Goal: Task Accomplishment & Management: Manage account settings

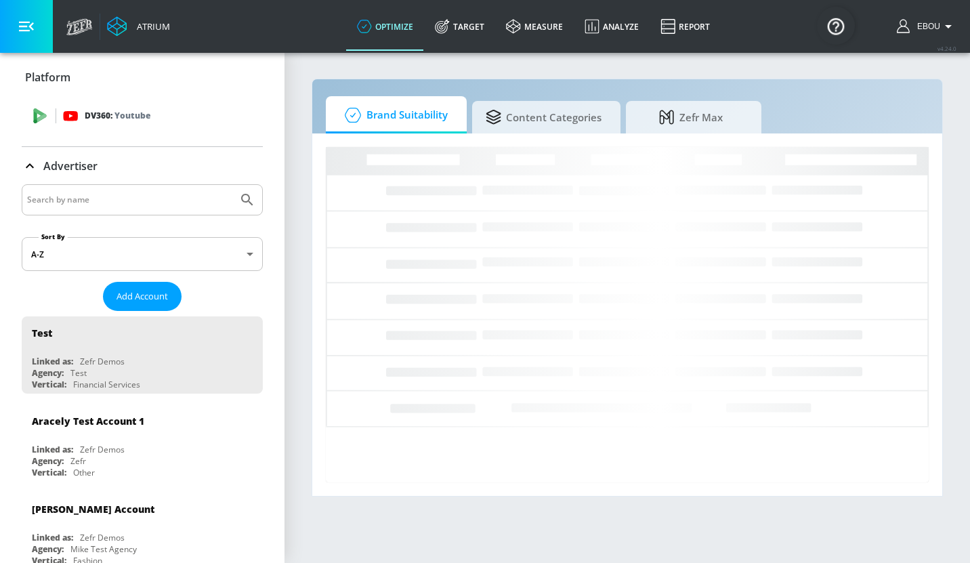
click at [133, 120] on p "Youtube" at bounding box center [132, 115] width 36 height 14
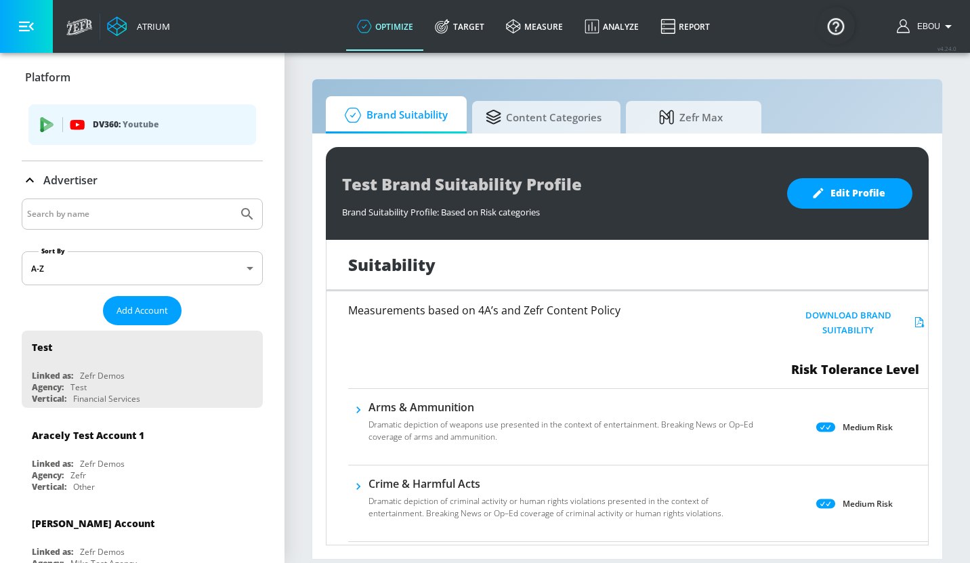
click at [49, 122] on icon "list of platforms" at bounding box center [47, 121] width 13 height 9
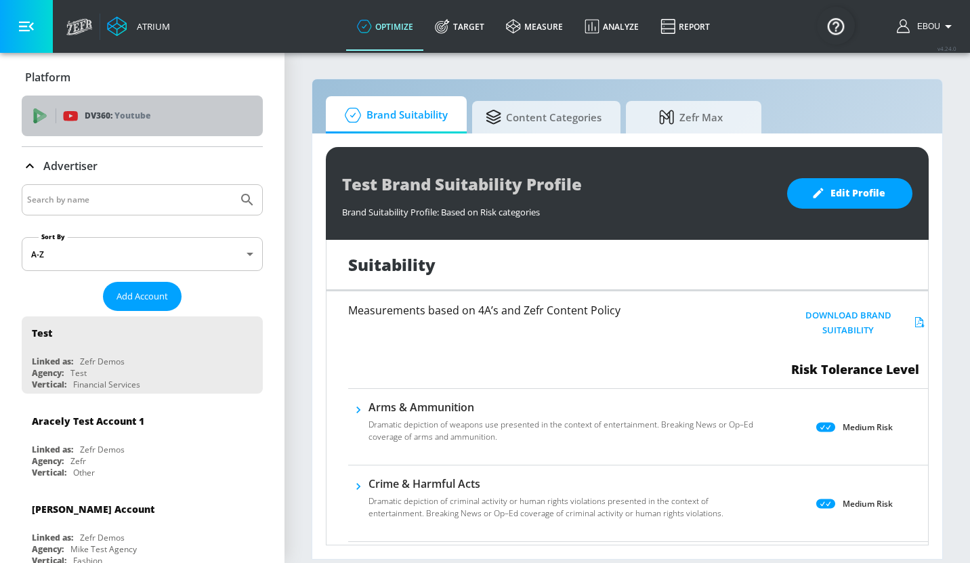
click at [49, 122] on span "DV360: Youtube" at bounding box center [142, 115] width 219 height 15
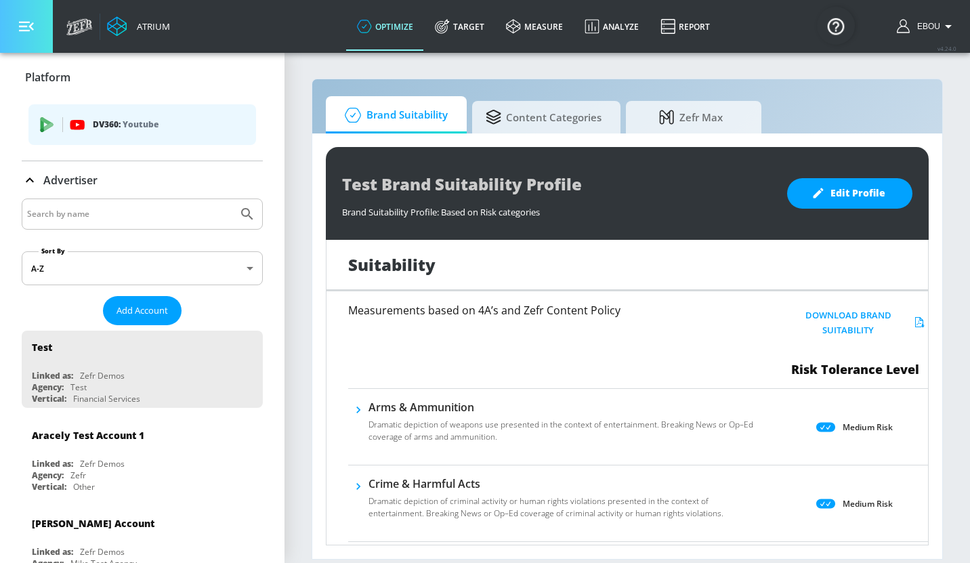
click at [32, 36] on button "button" at bounding box center [26, 26] width 53 height 53
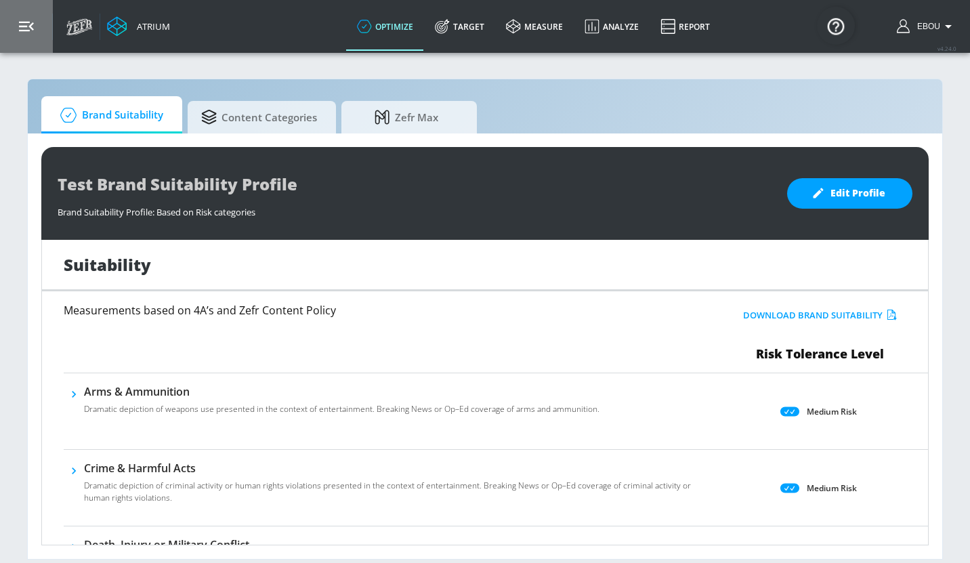
click at [32, 36] on button "button" at bounding box center [26, 26] width 53 height 53
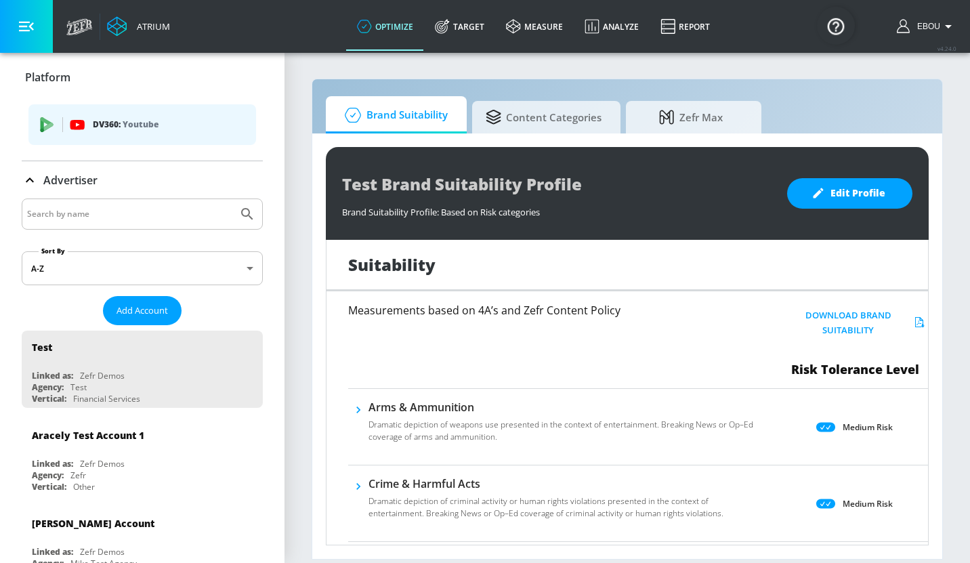
click at [167, 212] on input "Search by name" at bounding box center [129, 214] width 205 height 18
click at [151, 119] on p "Youtube" at bounding box center [141, 124] width 36 height 14
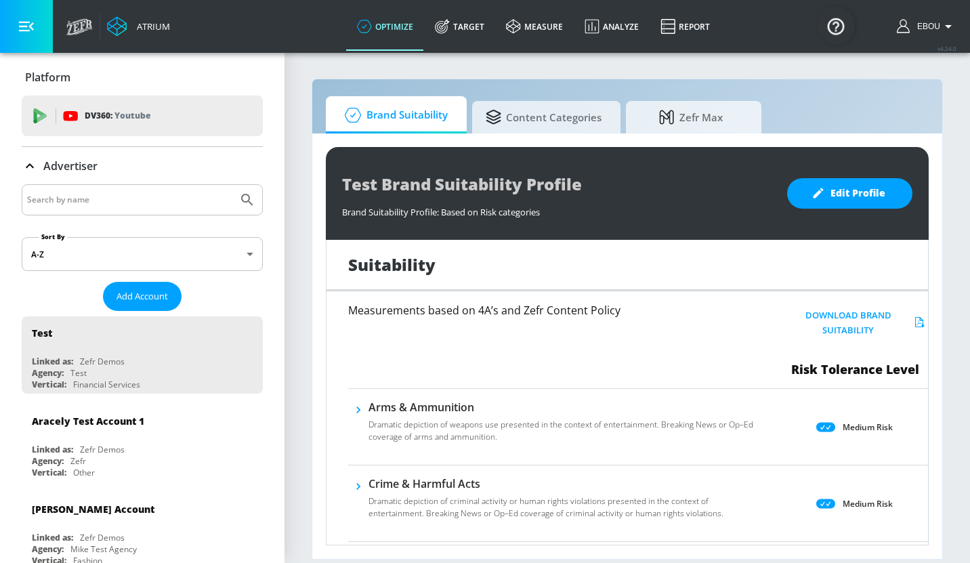
click at [151, 119] on div "DV360: Youtube" at bounding box center [157, 115] width 189 height 15
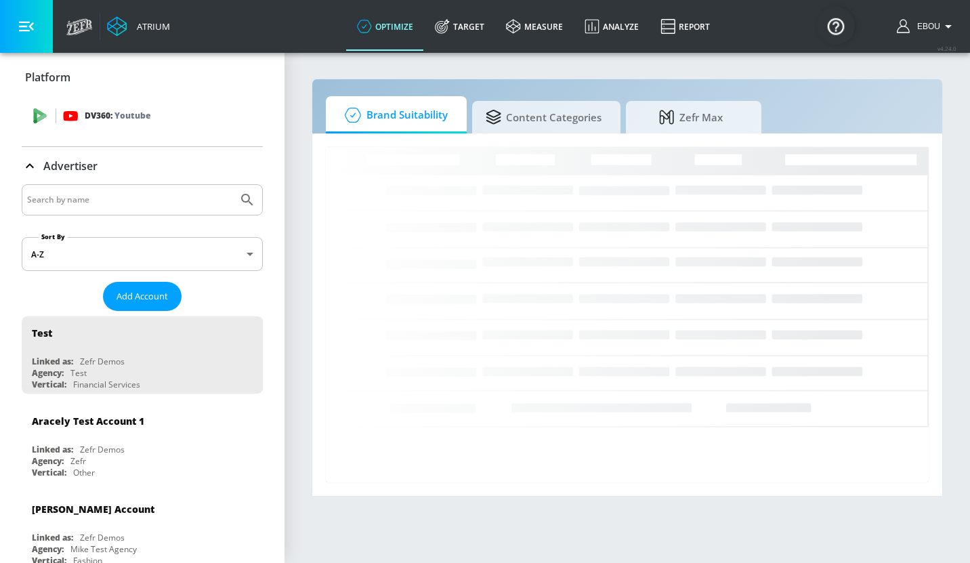
click at [171, 118] on div "DV360: Youtube" at bounding box center [157, 115] width 189 height 15
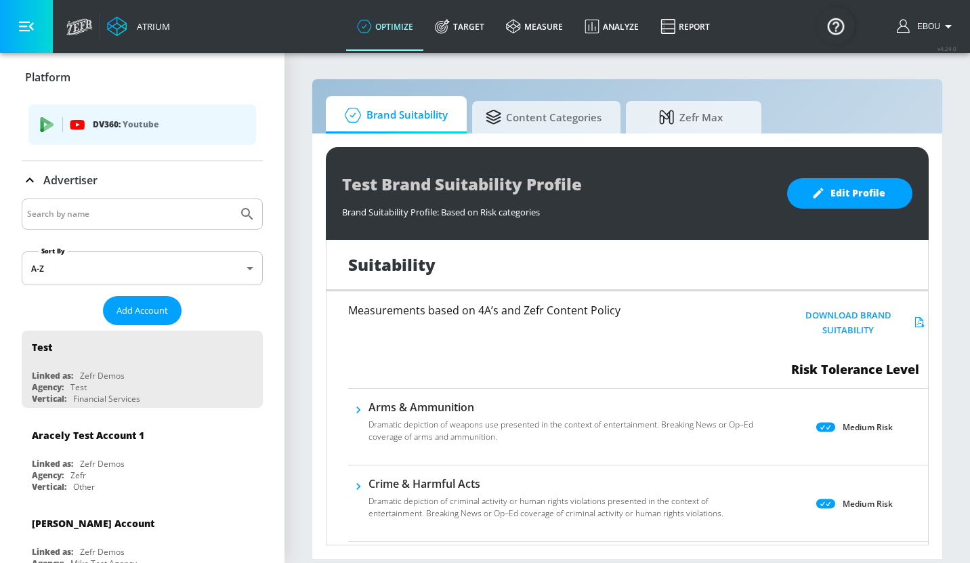
click at [30, 32] on icon "button" at bounding box center [26, 26] width 15 height 15
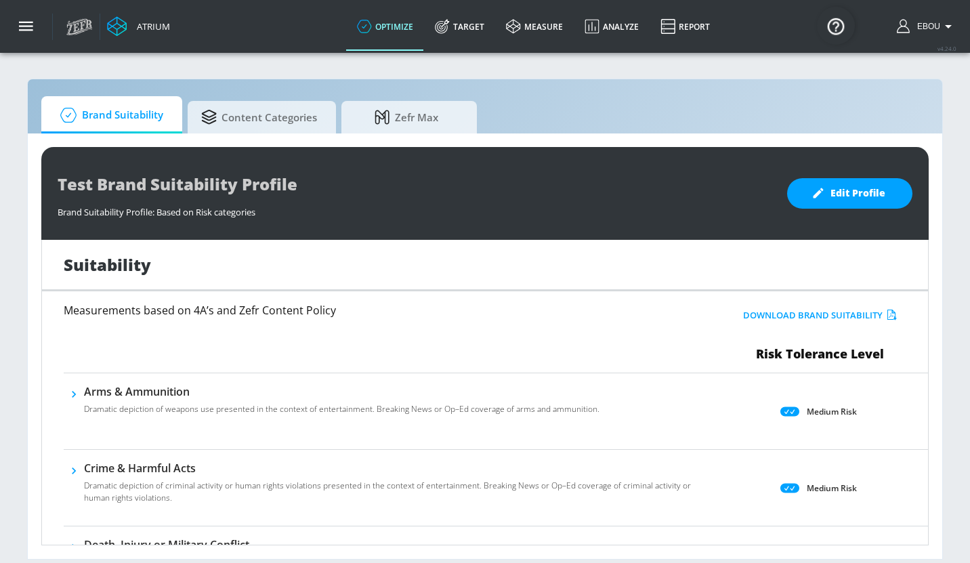
click at [79, 30] on icon at bounding box center [76, 26] width 6 height 9
click at [110, 114] on span "Brand Suitability" at bounding box center [109, 115] width 108 height 33
click at [868, 192] on span "Edit Profile" at bounding box center [849, 193] width 71 height 17
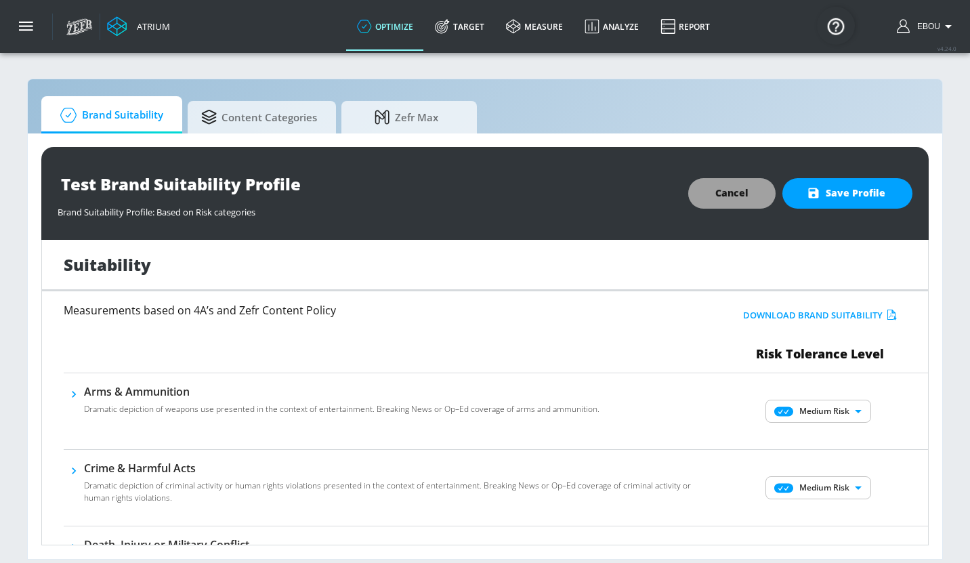
click at [751, 196] on button "Cancel" at bounding box center [731, 193] width 87 height 30
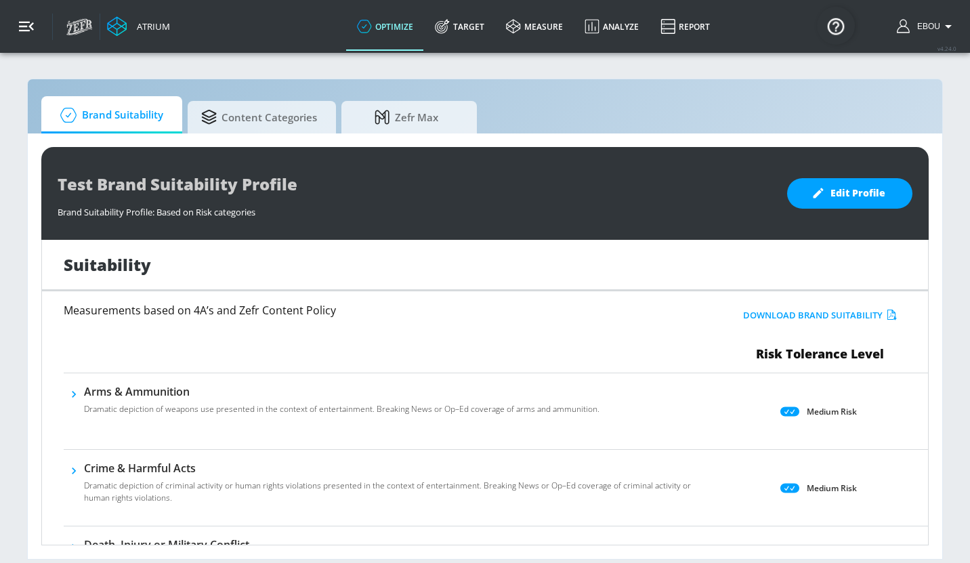
click at [25, 22] on icon "button" at bounding box center [26, 27] width 15 height 10
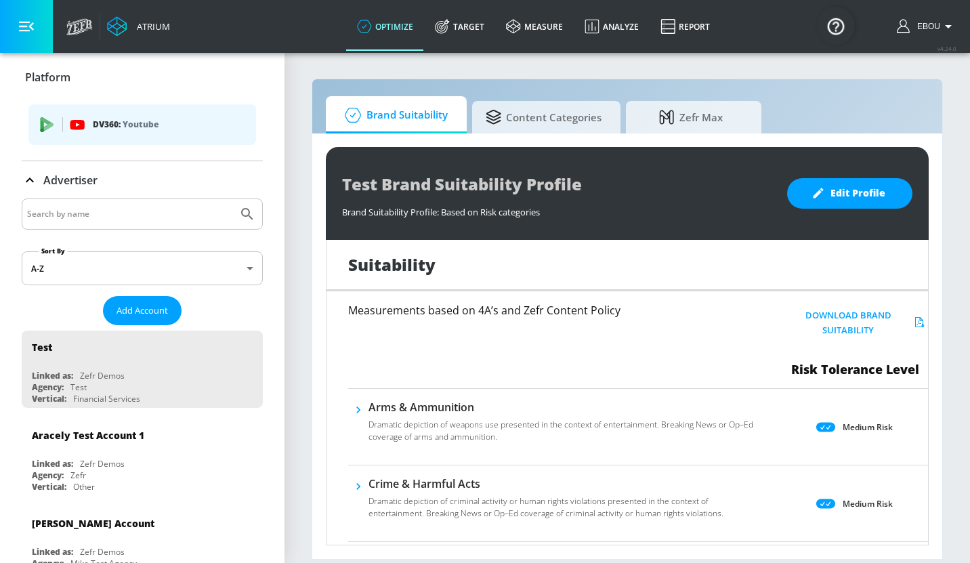
click at [70, 168] on div "Advertiser" at bounding box center [142, 180] width 241 height 38
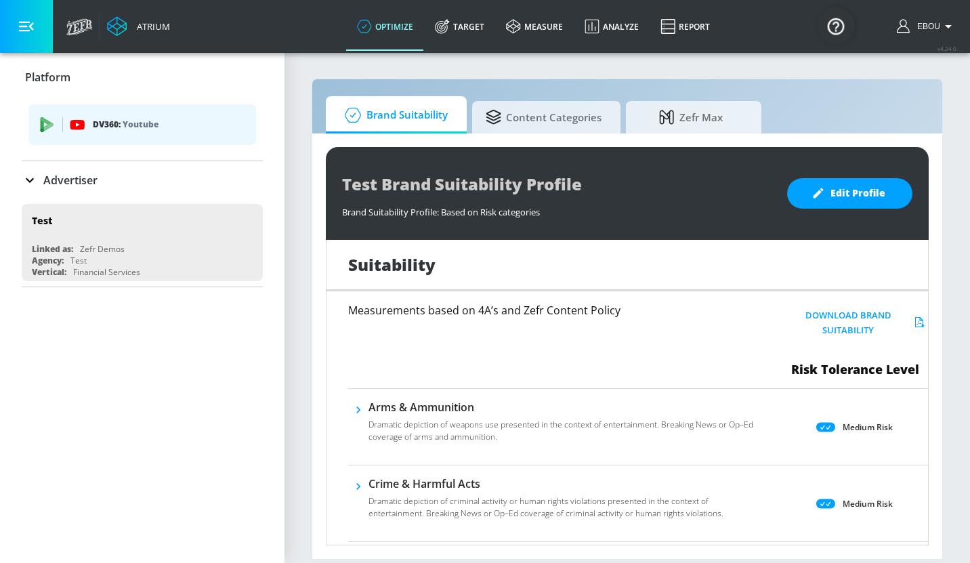
click at [48, 175] on p "Advertiser" at bounding box center [70, 180] width 54 height 15
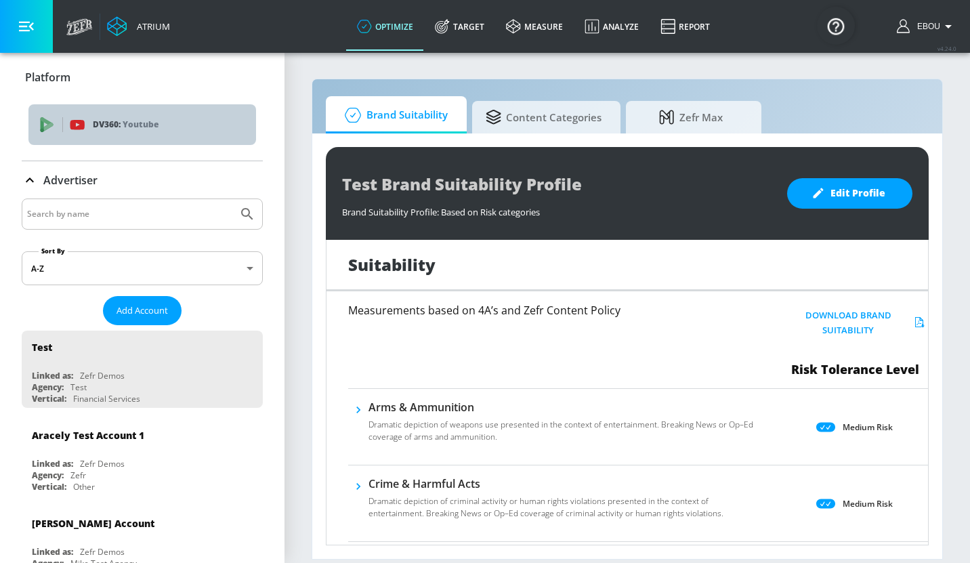
click at [137, 125] on p "Youtube" at bounding box center [141, 124] width 36 height 14
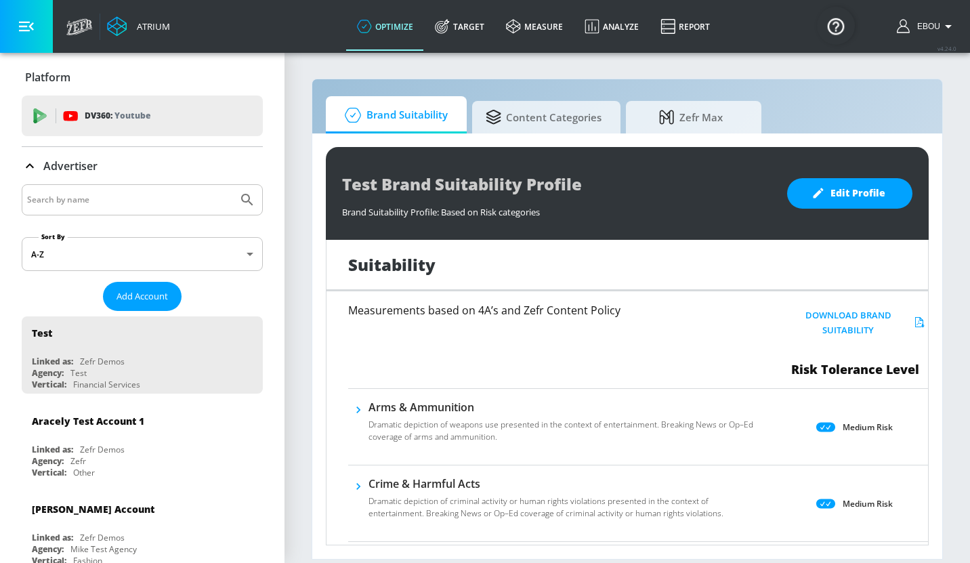
click at [137, 125] on div "DV360: Youtube" at bounding box center [142, 116] width 241 height 41
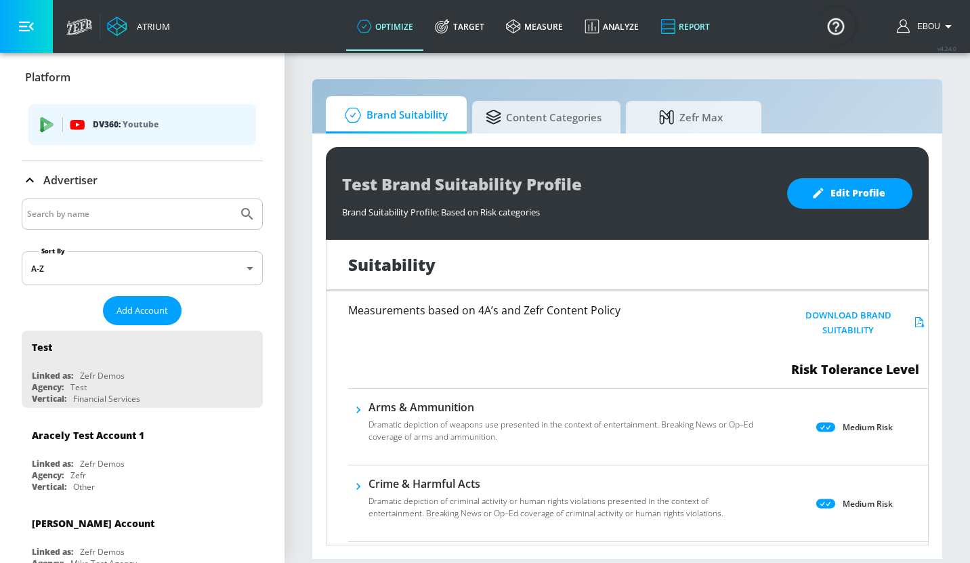
click at [696, 32] on link "Report" at bounding box center [685, 26] width 71 height 49
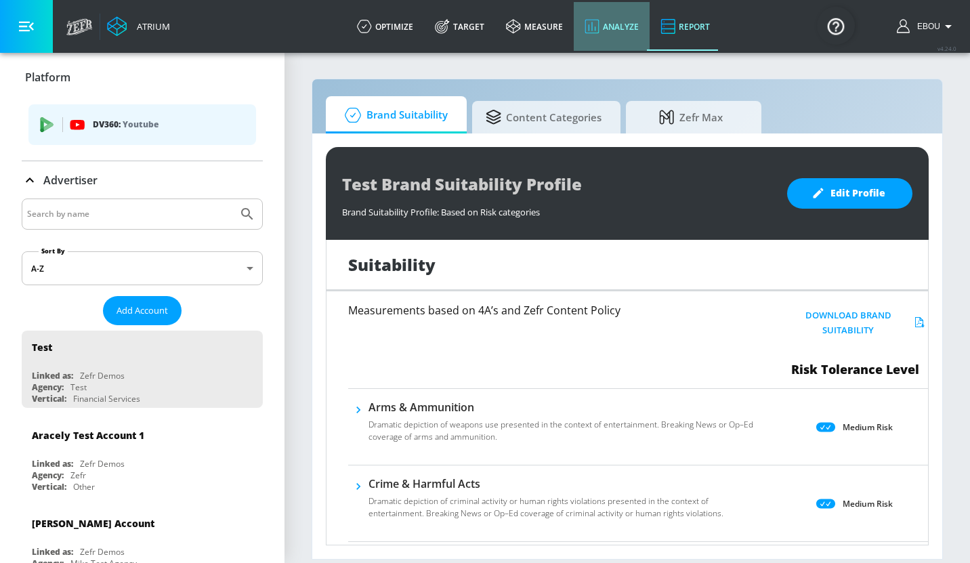
click at [618, 30] on link "Analyze" at bounding box center [612, 26] width 76 height 49
click at [929, 28] on span "Ebou" at bounding box center [926, 26] width 28 height 9
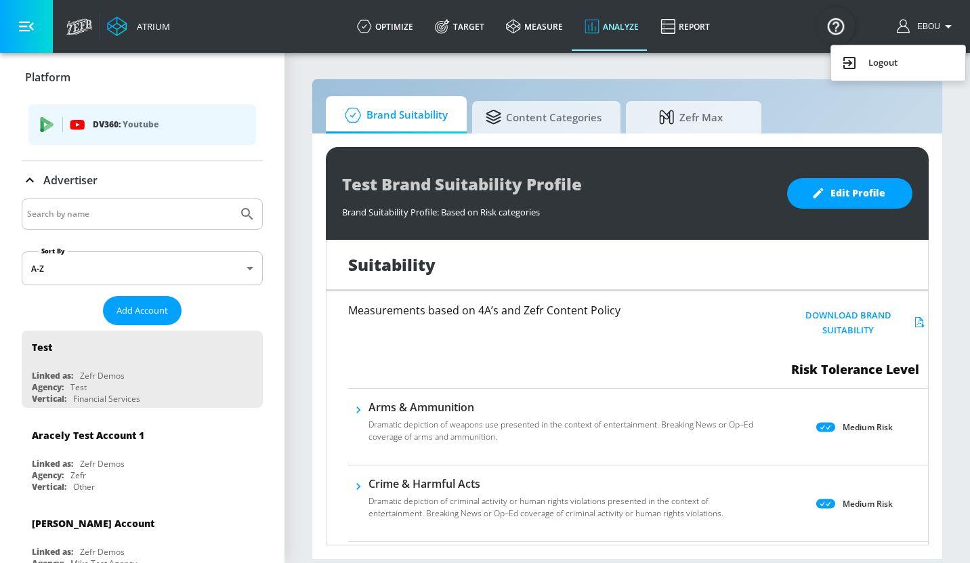
click at [871, 64] on div "Logout" at bounding box center [898, 63] width 114 height 16
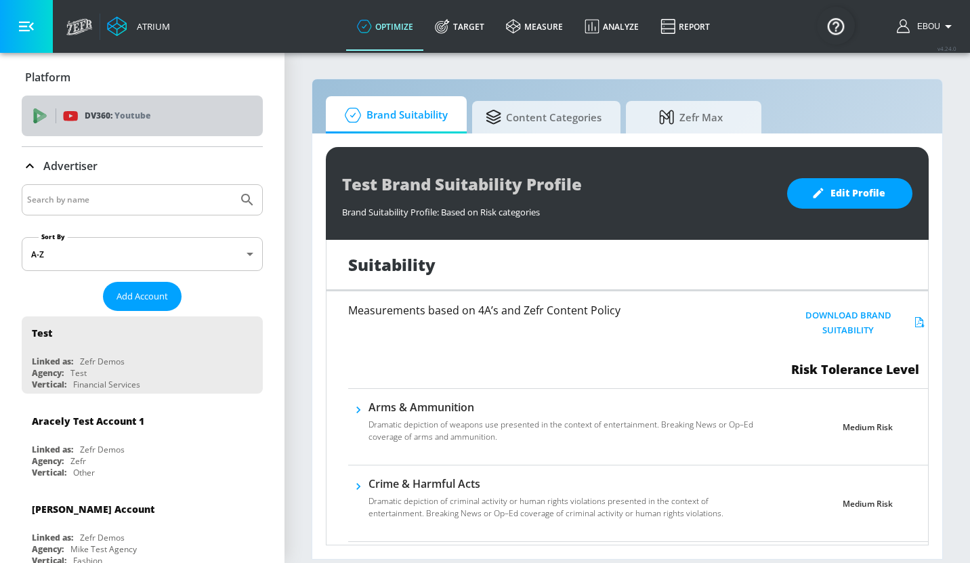
click at [108, 125] on div "DV360: Youtube" at bounding box center [142, 116] width 241 height 41
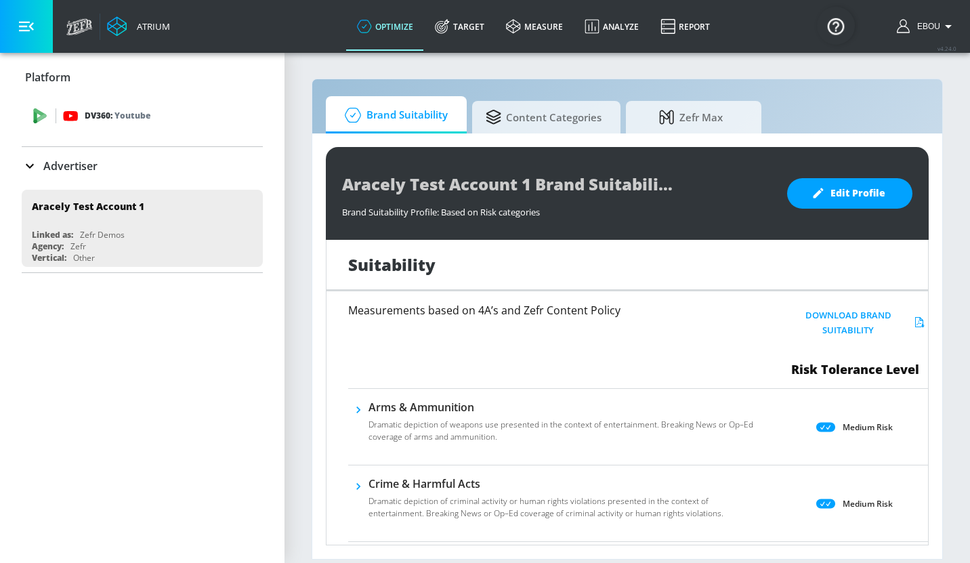
click at [171, 118] on div "DV360: Youtube" at bounding box center [157, 115] width 189 height 15
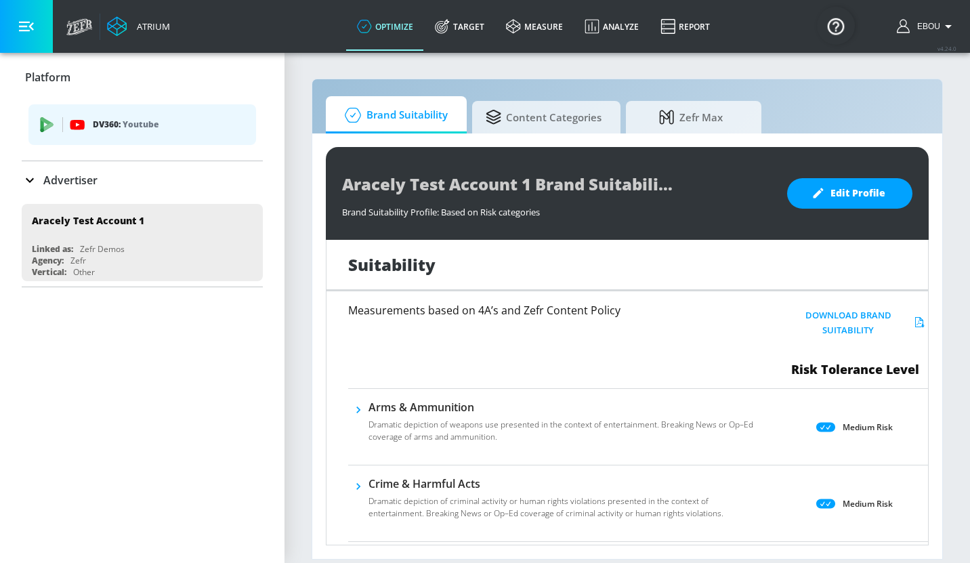
click at [27, 33] on icon "button" at bounding box center [26, 26] width 15 height 15
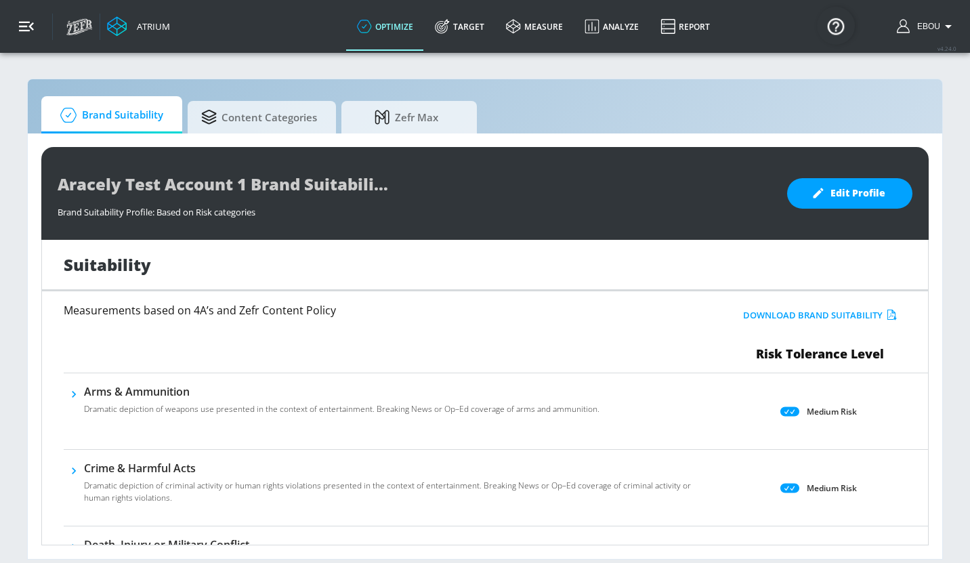
click at [32, 26] on icon "button" at bounding box center [26, 26] width 15 height 15
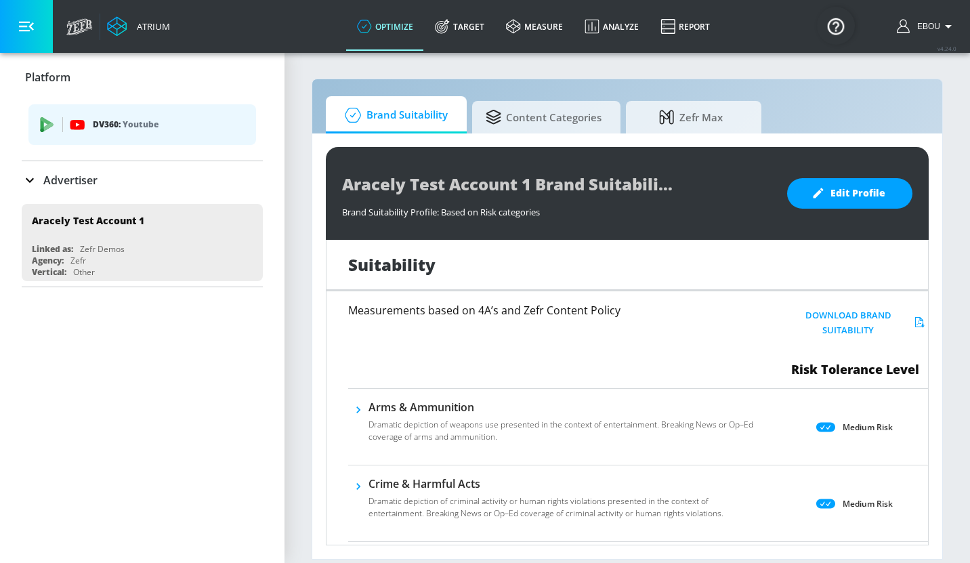
click at [59, 182] on p "Advertiser" at bounding box center [70, 180] width 54 height 15
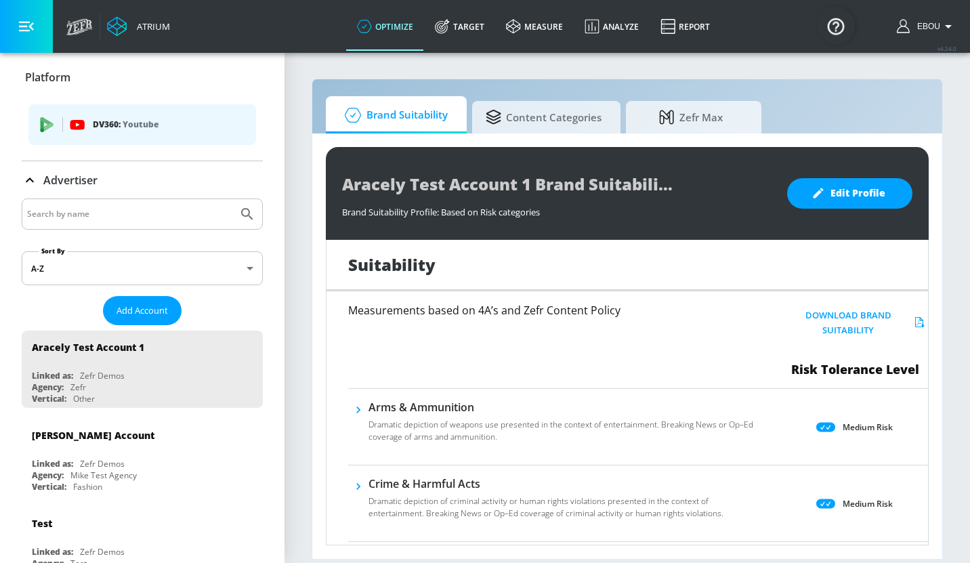
click at [950, 20] on icon "button" at bounding box center [948, 26] width 16 height 16
click at [843, 26] on img "Open Resource Center" at bounding box center [836, 26] width 38 height 38
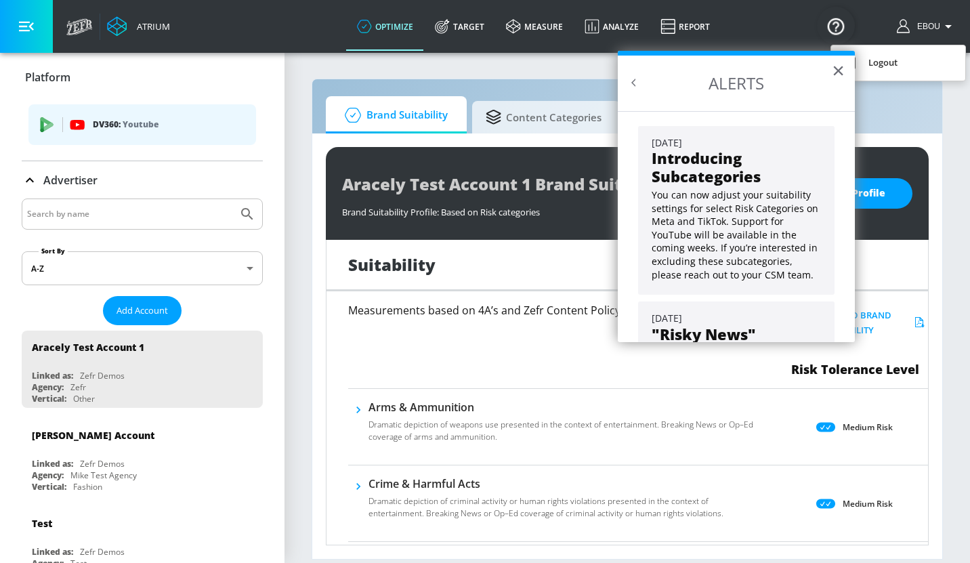
scroll to position [109, 0]
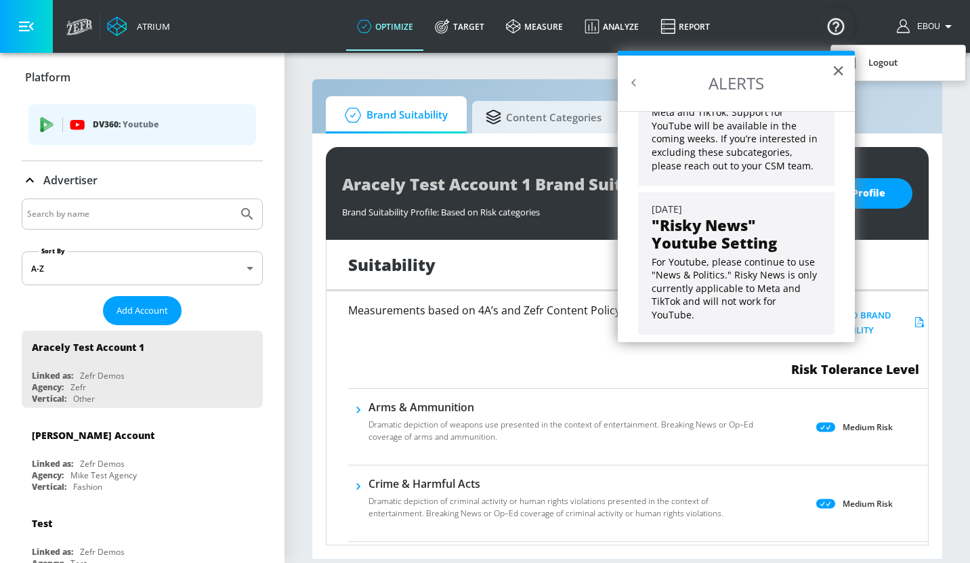
click at [920, 111] on div at bounding box center [485, 281] width 970 height 563
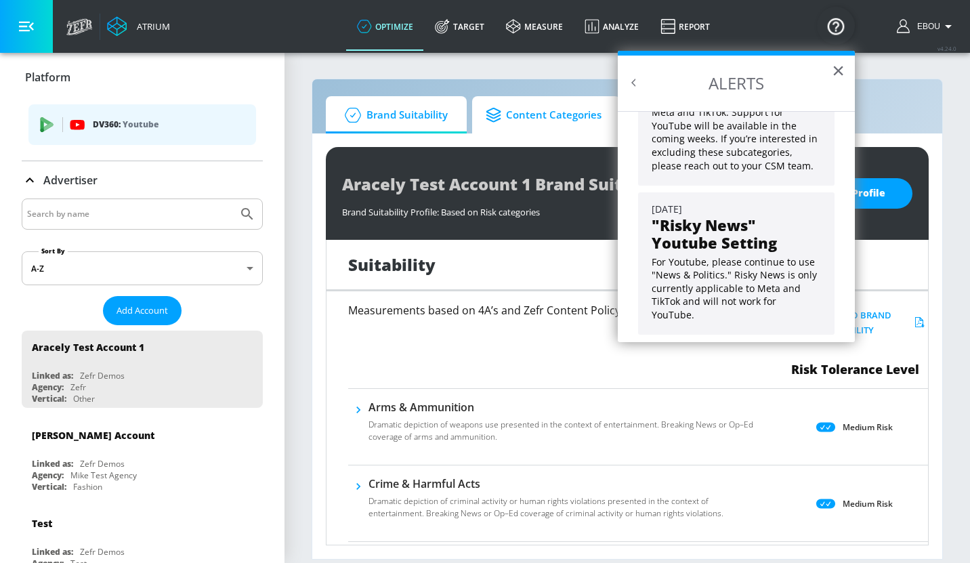
click at [549, 127] on span "Content Categories" at bounding box center [544, 115] width 116 height 33
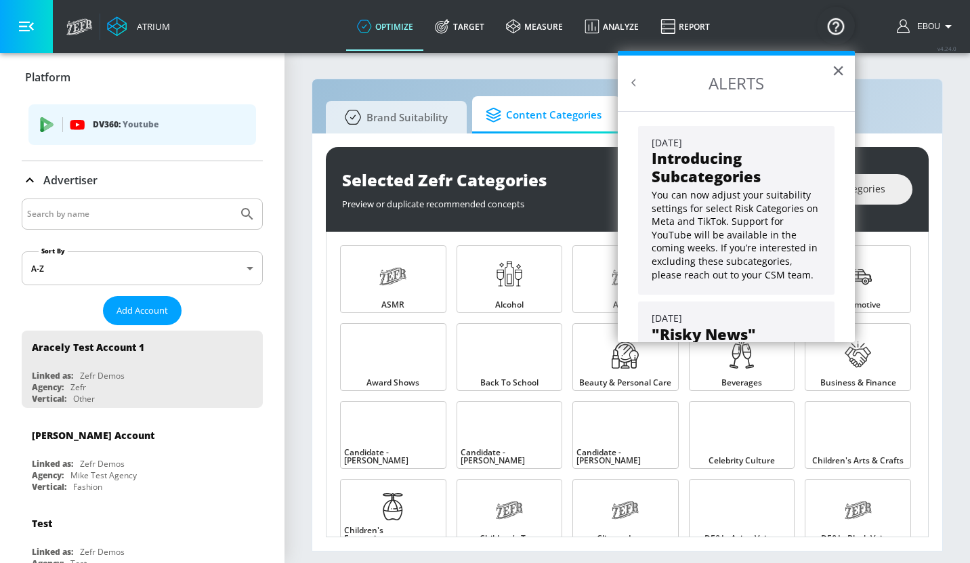
click at [308, 190] on section "Brand Suitability Content Categories Zefr Max Selected Zefr Categories Preview …" at bounding box center [628, 306] width 686 height 511
click at [838, 70] on button "×" at bounding box center [838, 71] width 13 height 22
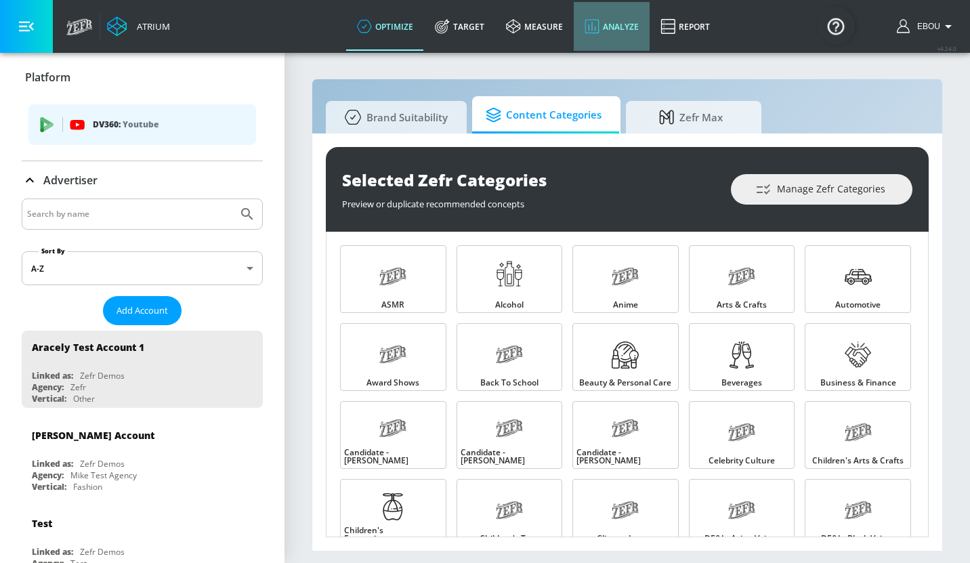
click at [609, 22] on link "Analyze" at bounding box center [612, 26] width 76 height 49
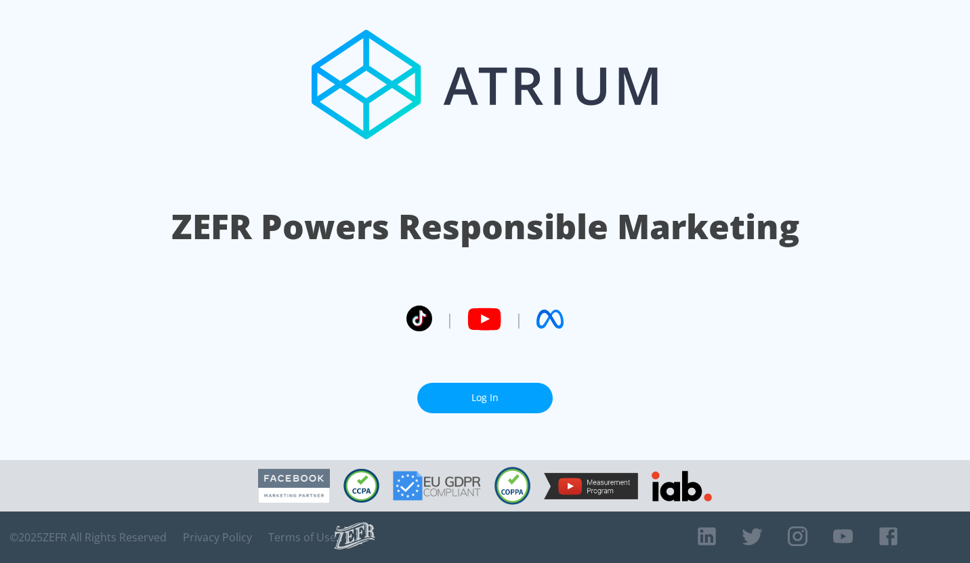
click at [487, 402] on link "Log In" at bounding box center [484, 398] width 135 height 30
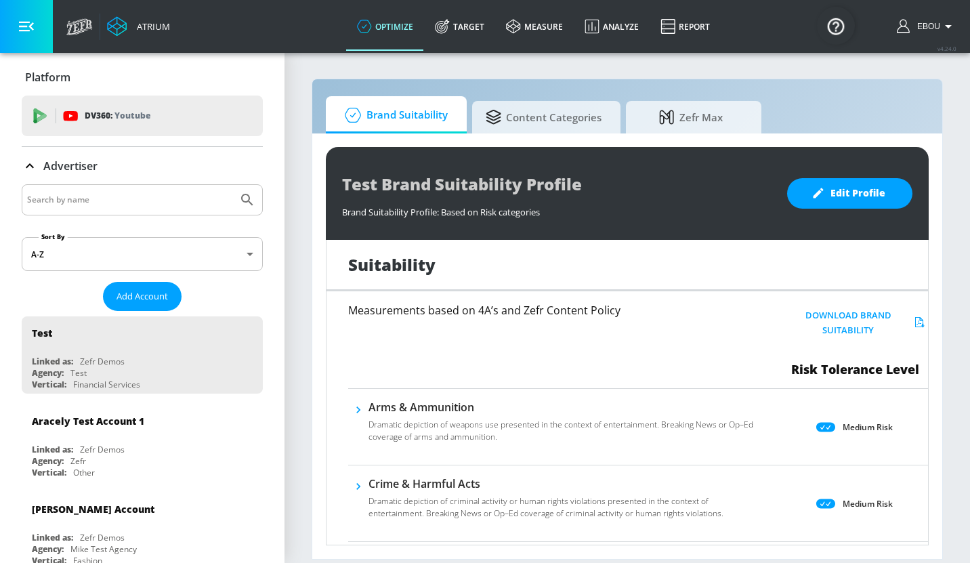
click at [28, 36] on button "button" at bounding box center [26, 26] width 53 height 53
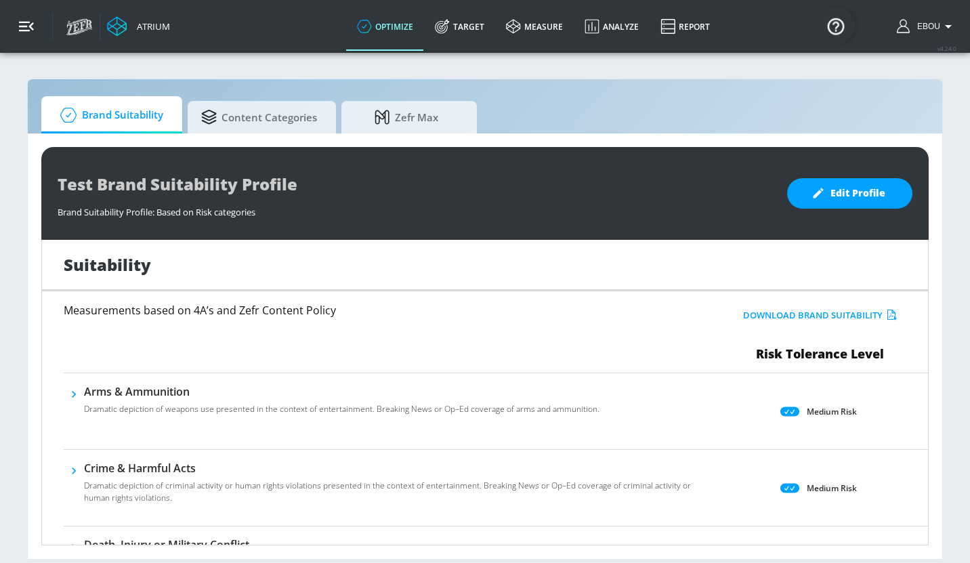
click at [28, 36] on button "button" at bounding box center [26, 26] width 53 height 53
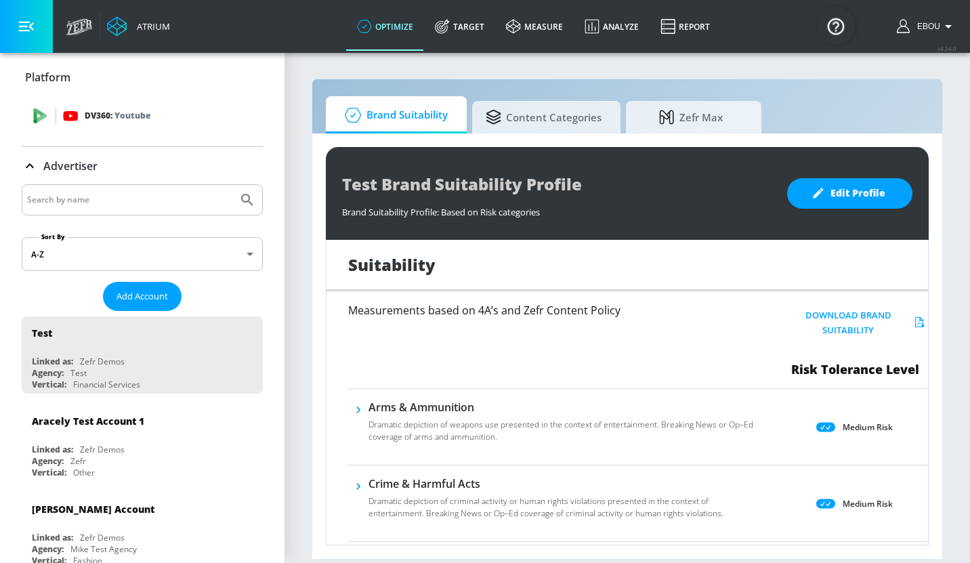
click at [157, 122] on div "DV360: Youtube" at bounding box center [157, 115] width 189 height 15
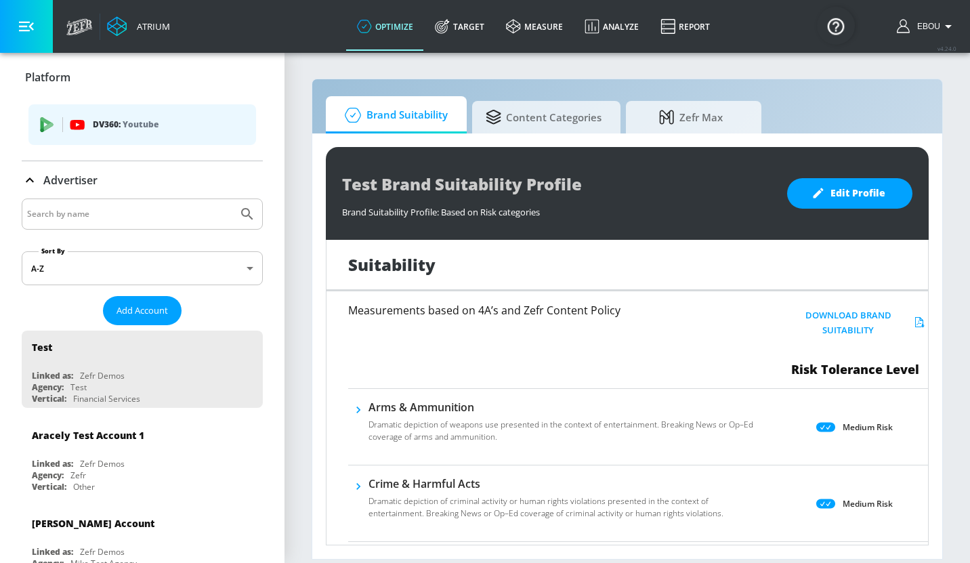
click at [30, 179] on icon at bounding box center [30, 180] width 16 height 16
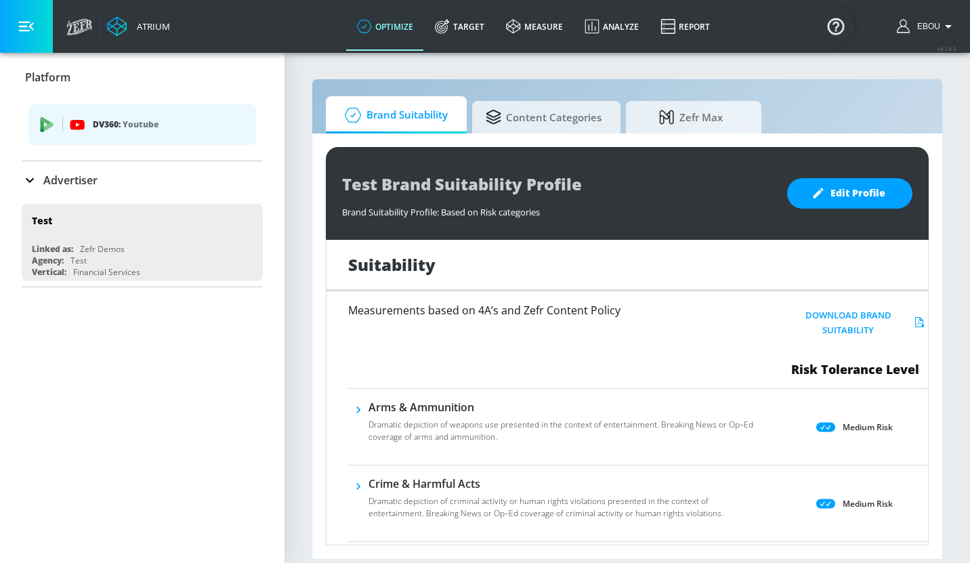
click at [77, 218] on input "Search by name" at bounding box center [129, 214] width 205 height 18
click at [480, 30] on link "Target" at bounding box center [459, 26] width 71 height 49
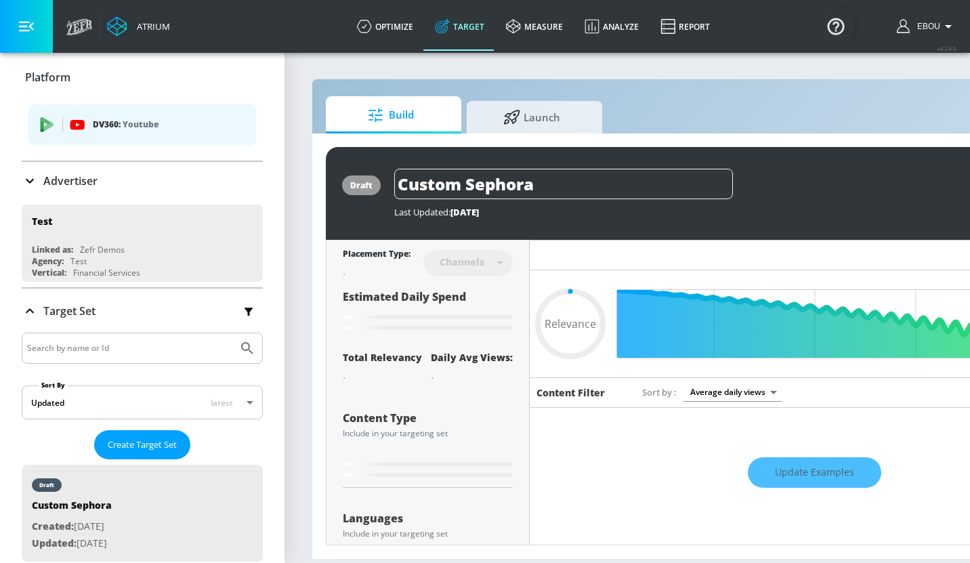
click at [943, 20] on icon "button" at bounding box center [948, 26] width 16 height 16
type input "0.6"
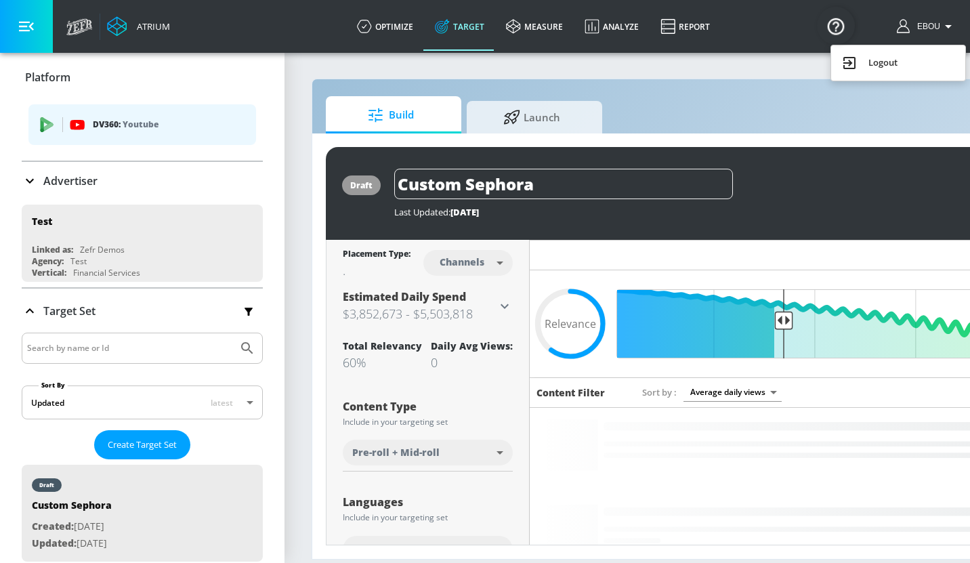
click at [843, 24] on img "Open Resource Center" at bounding box center [836, 26] width 38 height 38
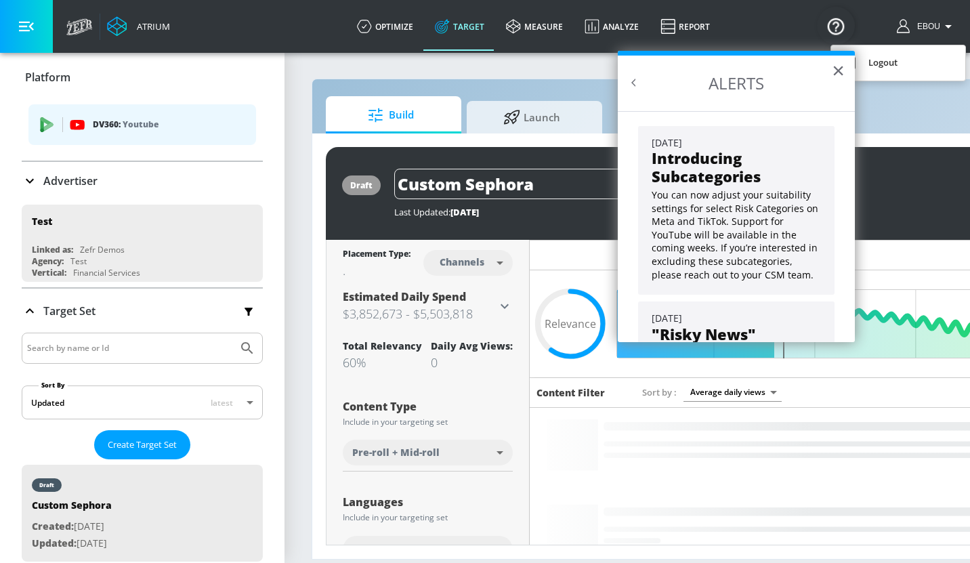
click at [531, 26] on div at bounding box center [485, 281] width 970 height 563
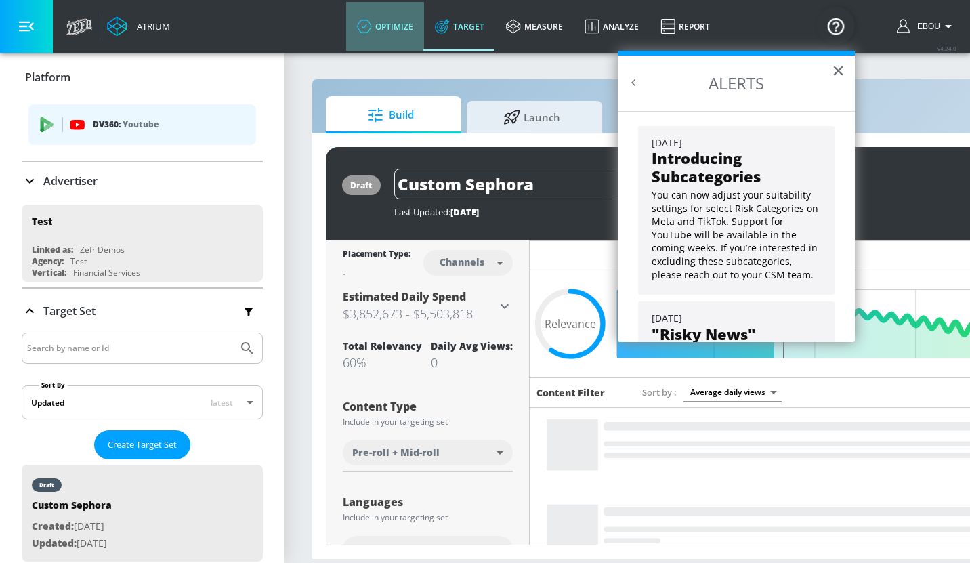
click at [392, 30] on link "optimize" at bounding box center [385, 26] width 78 height 49
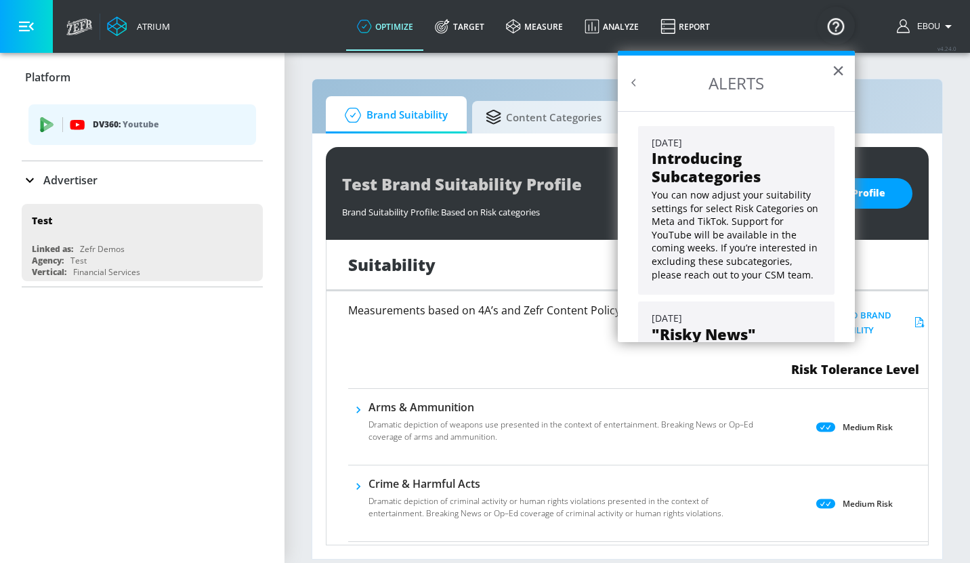
click at [203, 299] on div "Platform DV360: Youtube Advertiser Sort By A-Z asc ​ Add Account Test Linked as…" at bounding box center [142, 308] width 285 height 510
click at [839, 70] on button "×" at bounding box center [838, 71] width 13 height 22
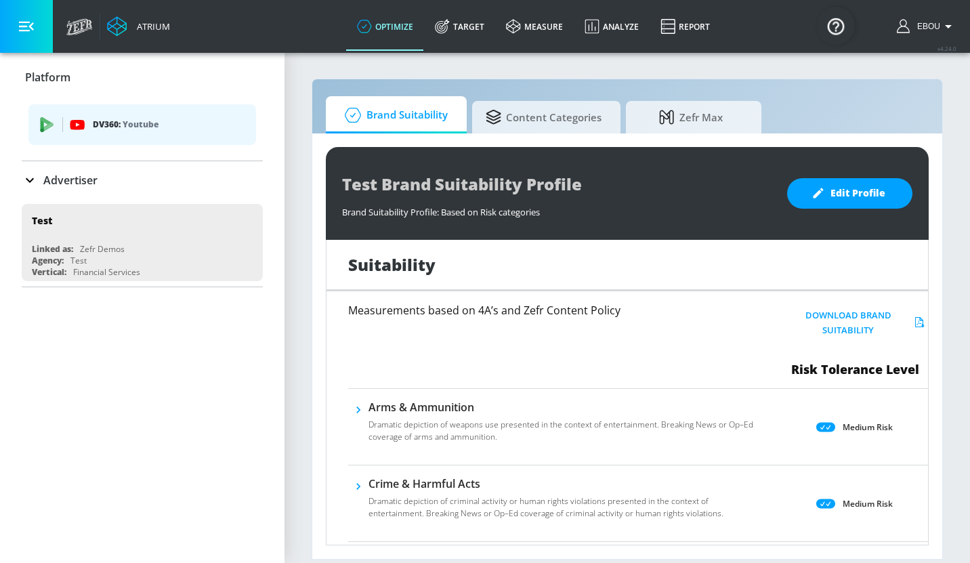
click at [37, 31] on button "button" at bounding box center [26, 26] width 53 height 53
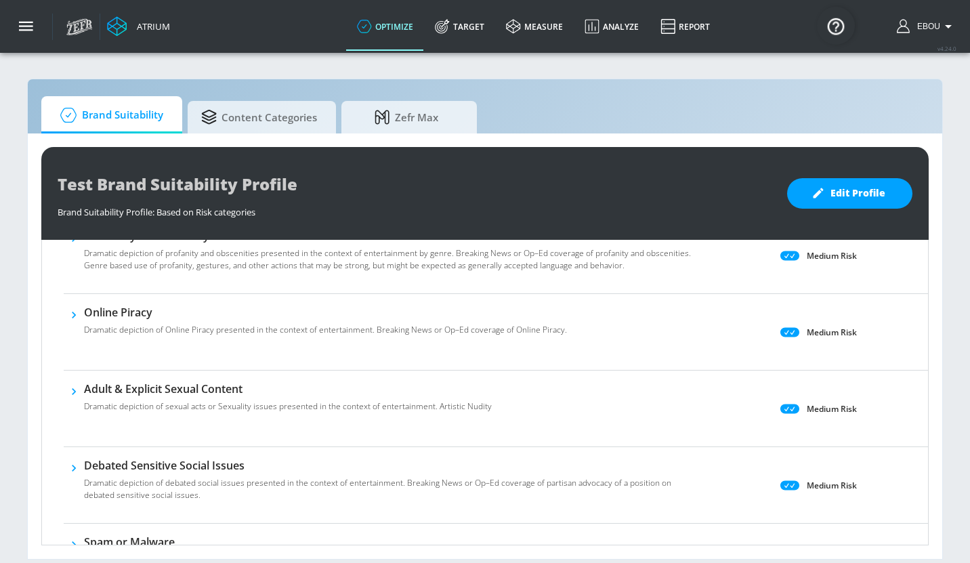
scroll to position [180, 0]
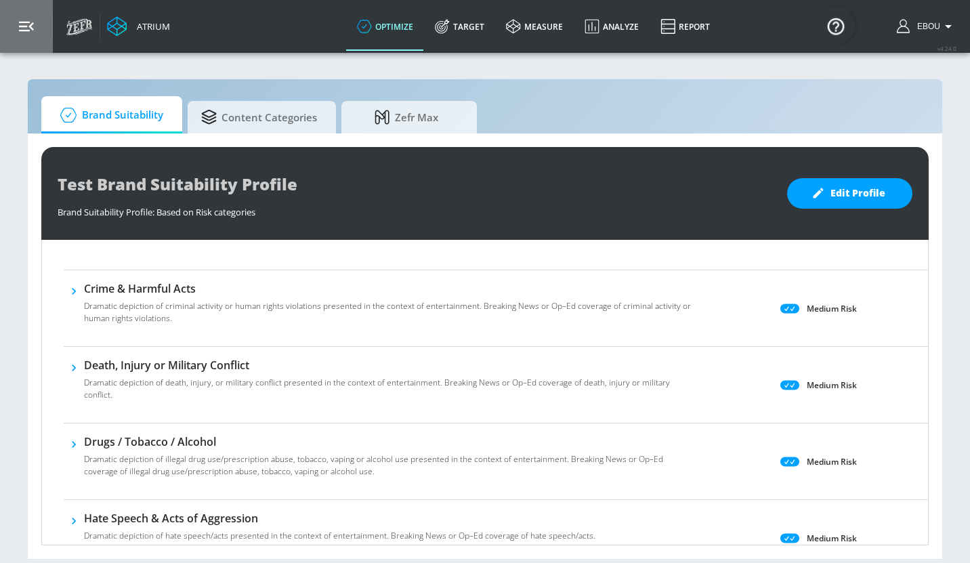
click at [17, 20] on button "button" at bounding box center [26, 26] width 53 height 53
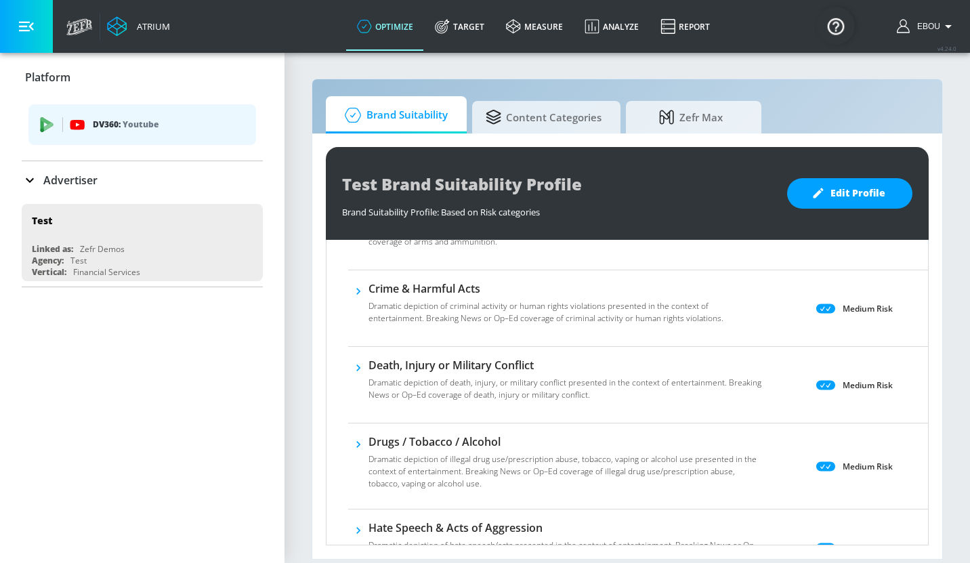
click at [139, 124] on p "Youtube" at bounding box center [141, 124] width 36 height 14
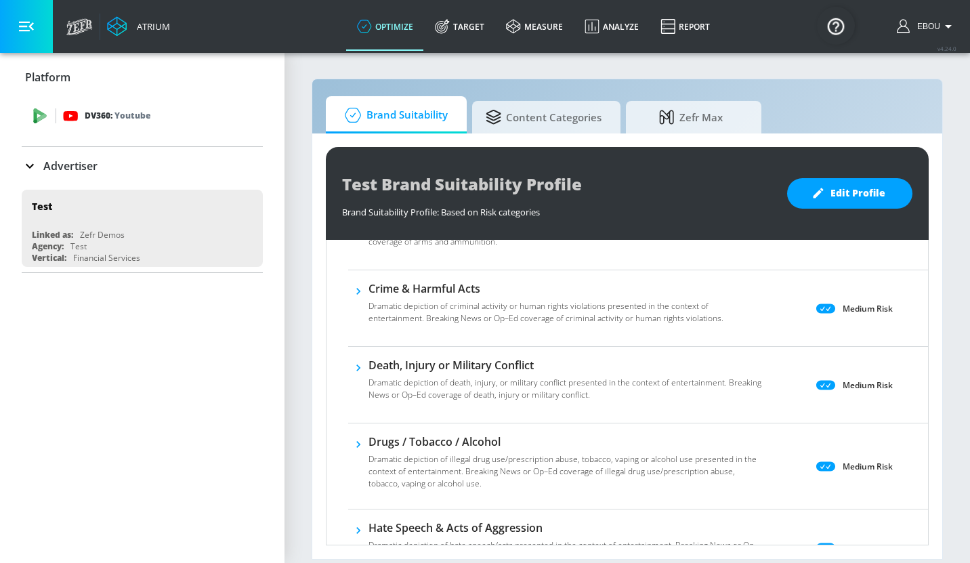
click at [142, 120] on p "Youtube" at bounding box center [132, 115] width 36 height 14
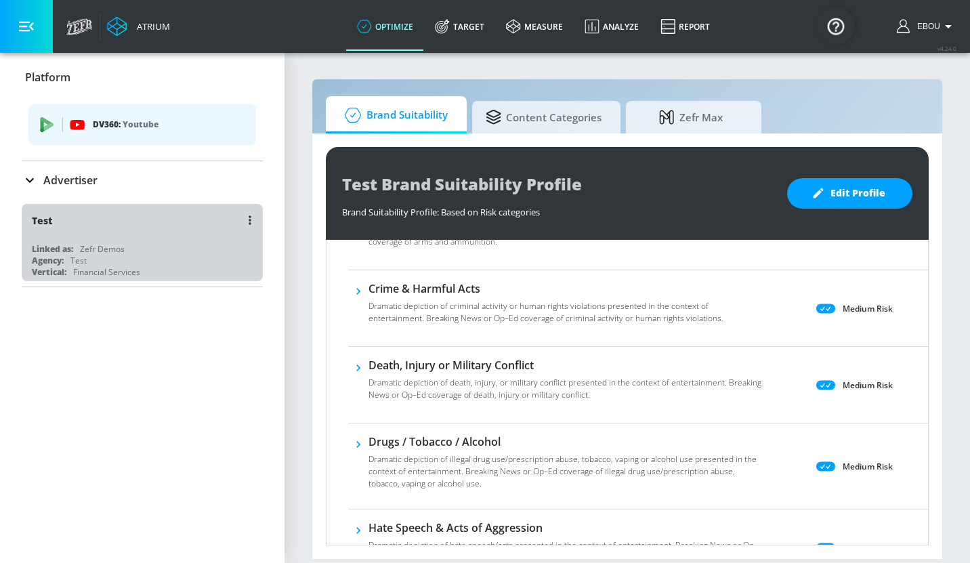
click at [121, 255] on div "Agency: Test" at bounding box center [146, 261] width 228 height 12
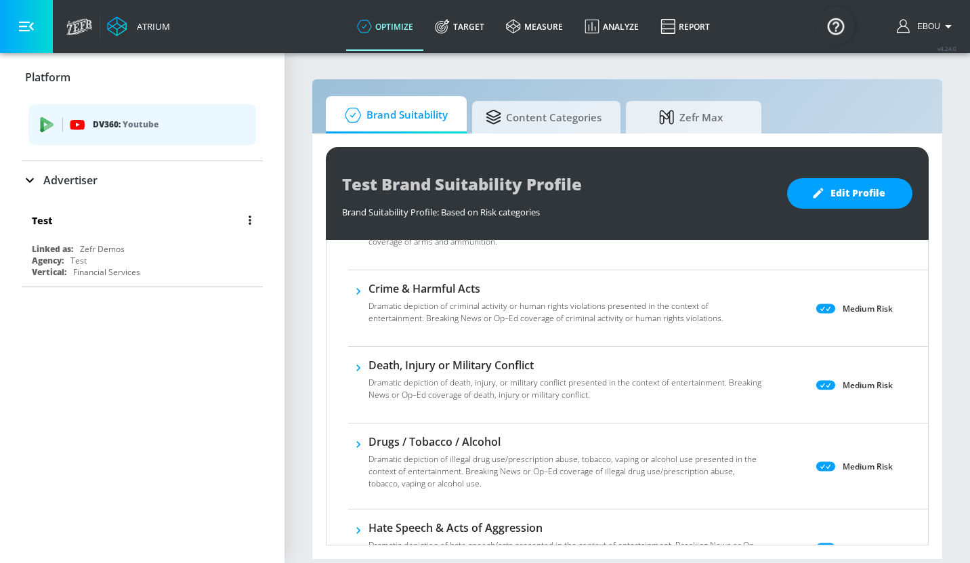
click at [251, 225] on button "button" at bounding box center [249, 220] width 19 height 19
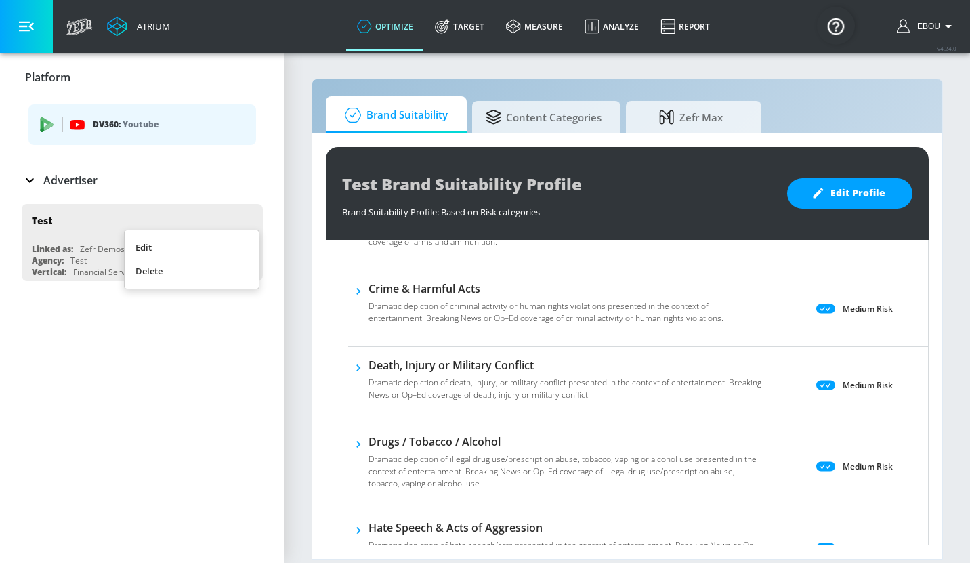
click at [66, 163] on div at bounding box center [485, 281] width 970 height 563
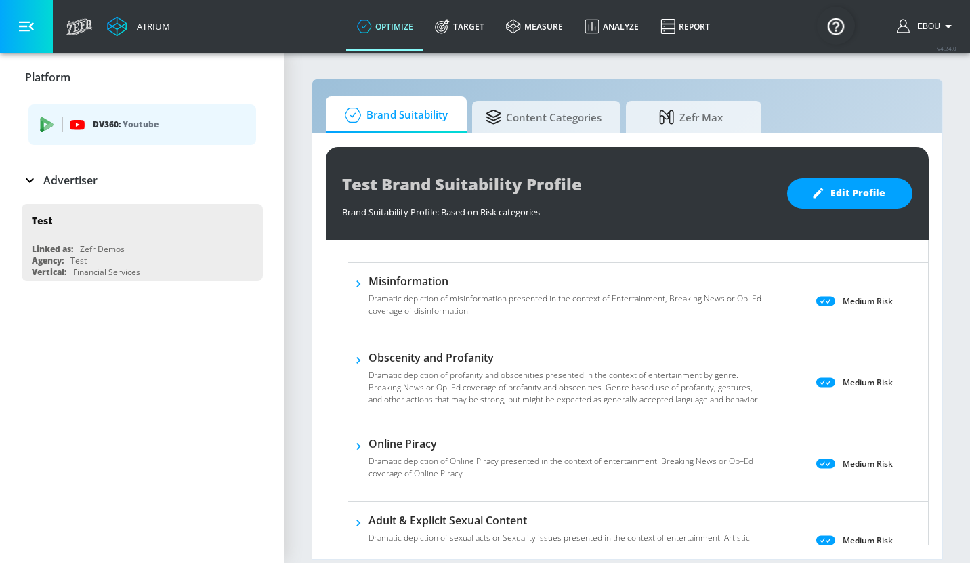
scroll to position [0, 0]
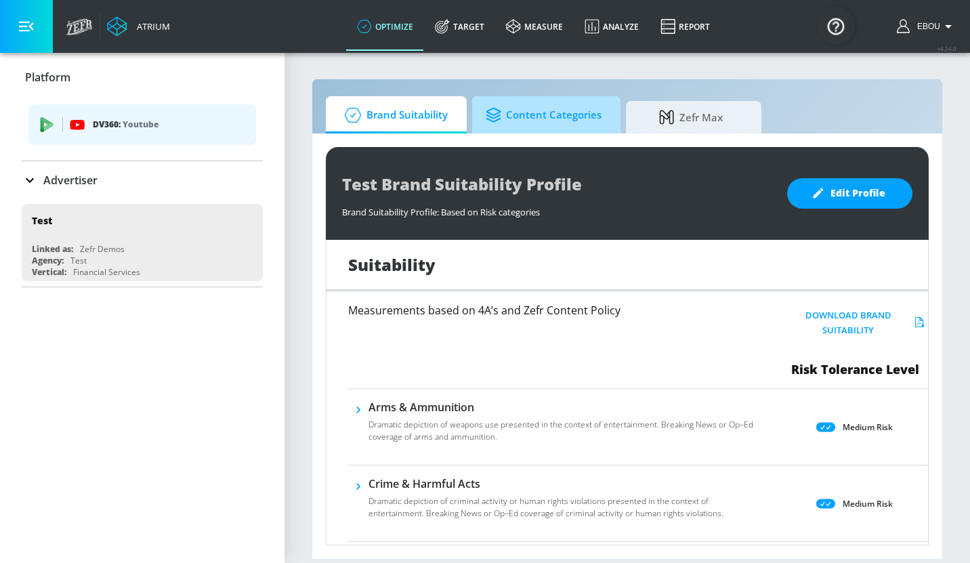
click at [530, 104] on span "Content Categories" at bounding box center [544, 115] width 116 height 33
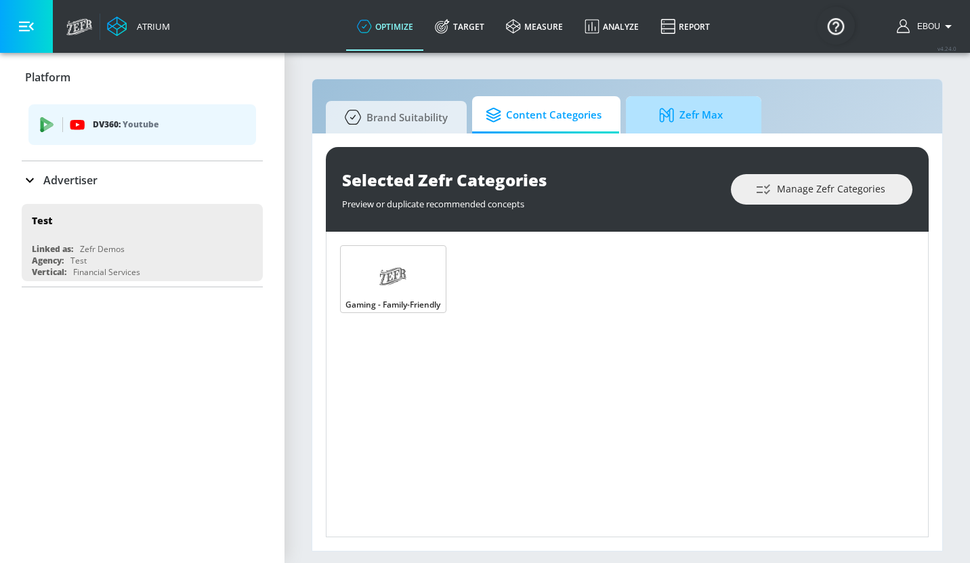
click at [700, 110] on span "Zefr Max" at bounding box center [690, 115] width 103 height 33
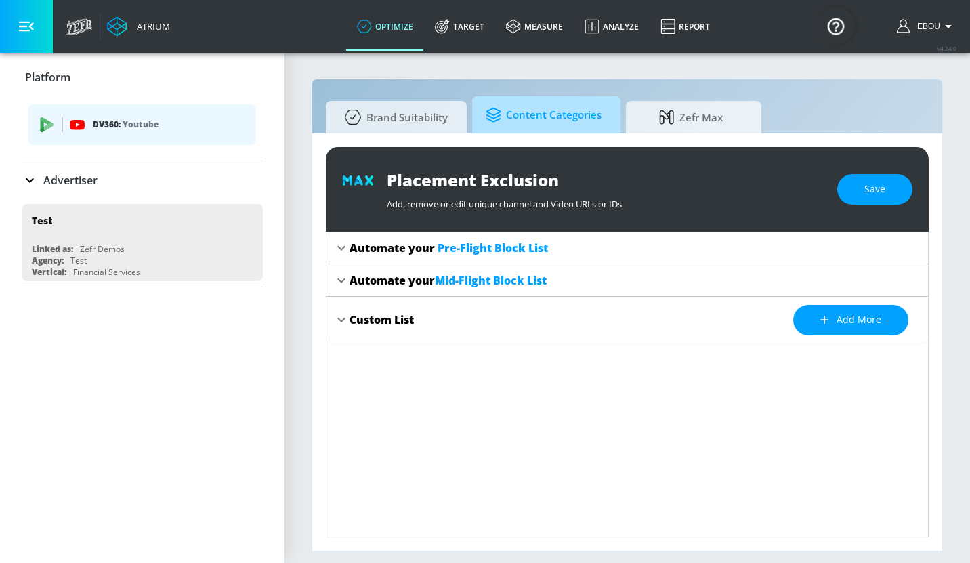
click at [613, 115] on link "Content Categories" at bounding box center [546, 114] width 148 height 37
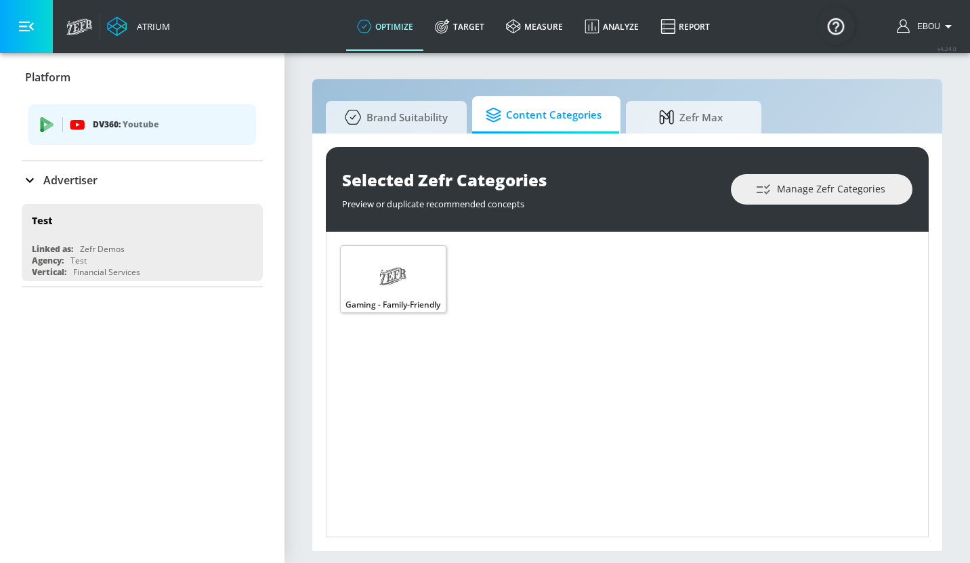
click at [392, 271] on icon at bounding box center [394, 277] width 26 height 18
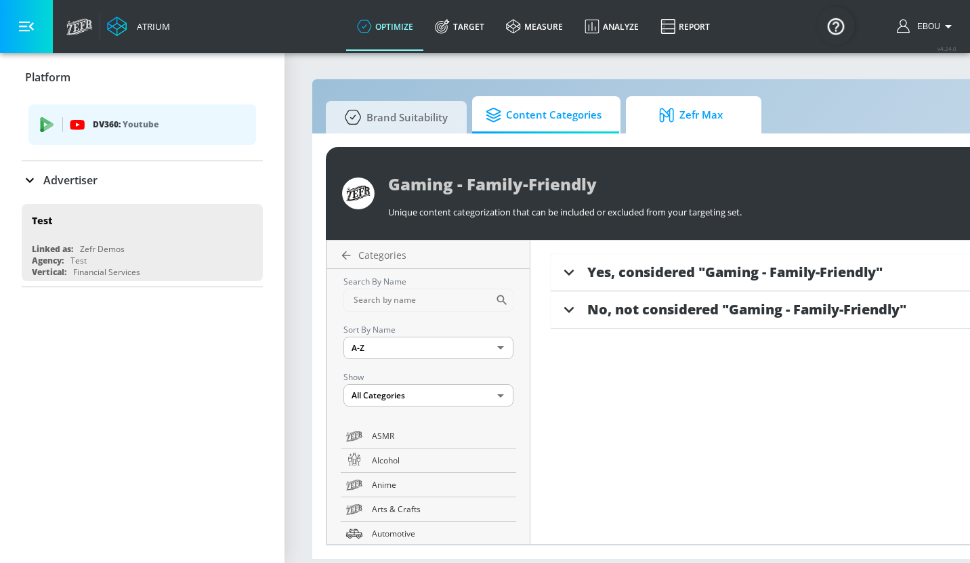
click at [704, 123] on span "Zefr Max" at bounding box center [690, 115] width 103 height 33
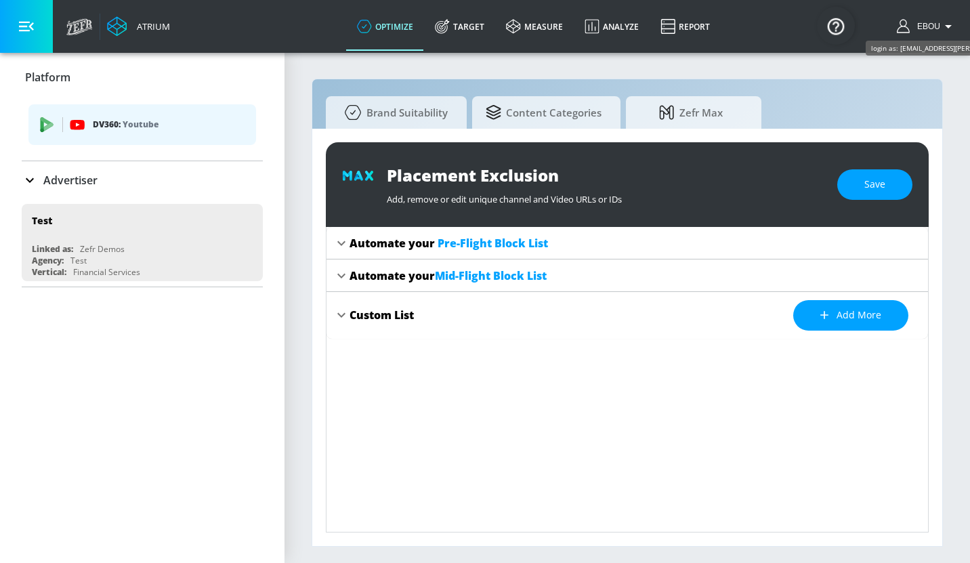
click at [924, 26] on span "Ebou" at bounding box center [926, 26] width 28 height 9
click at [81, 25] on div at bounding box center [485, 281] width 970 height 563
click at [159, 29] on div "Atrium" at bounding box center [150, 26] width 39 height 12
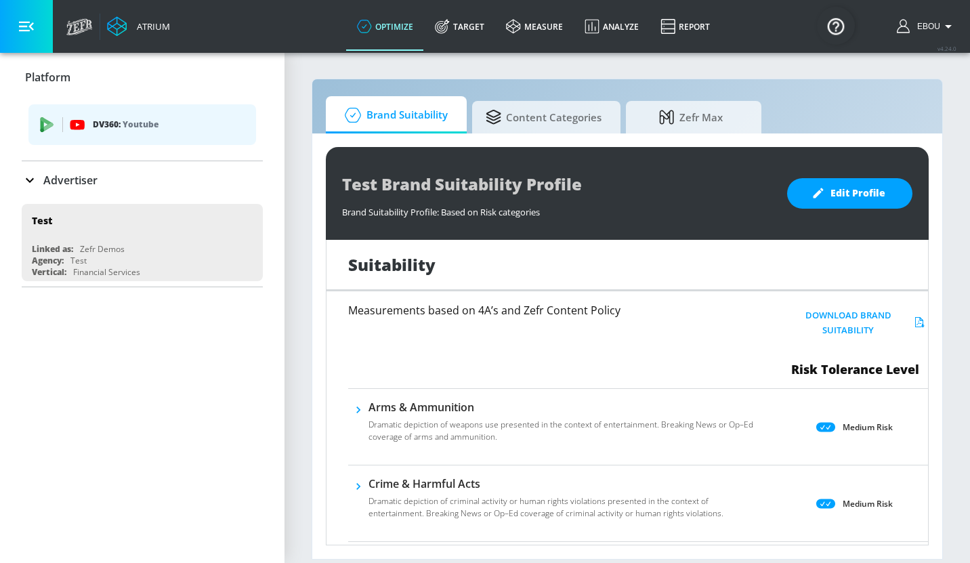
click at [159, 29] on div "Atrium" at bounding box center [150, 26] width 39 height 12
click at [36, 33] on button "button" at bounding box center [26, 26] width 53 height 53
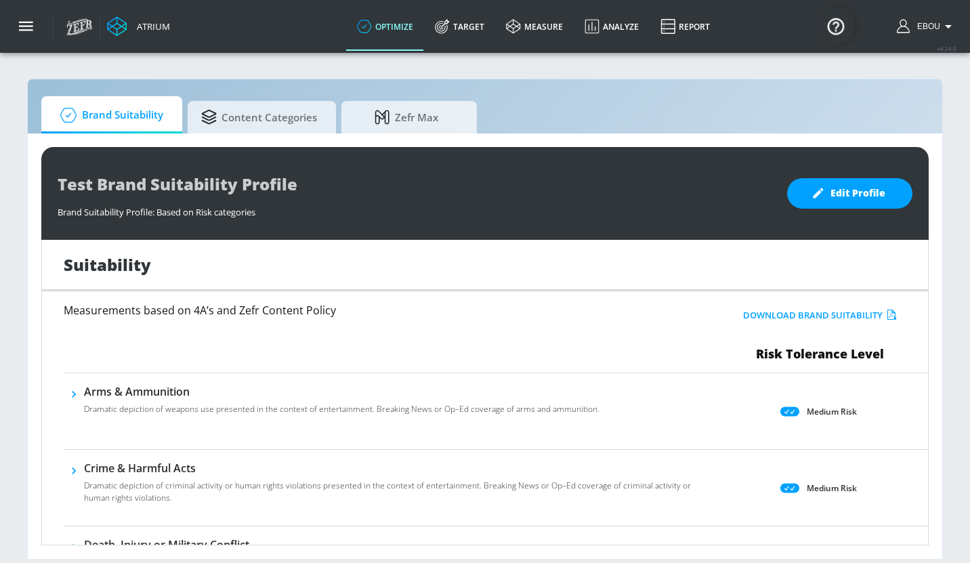
click at [173, 35] on div "Atrium" at bounding box center [118, 26] width 117 height 53
click at [123, 21] on icon at bounding box center [117, 27] width 20 height 20
click at [56, 26] on div at bounding box center [30, 26] width 60 height 53
click at [31, 27] on icon "button" at bounding box center [26, 27] width 15 height 10
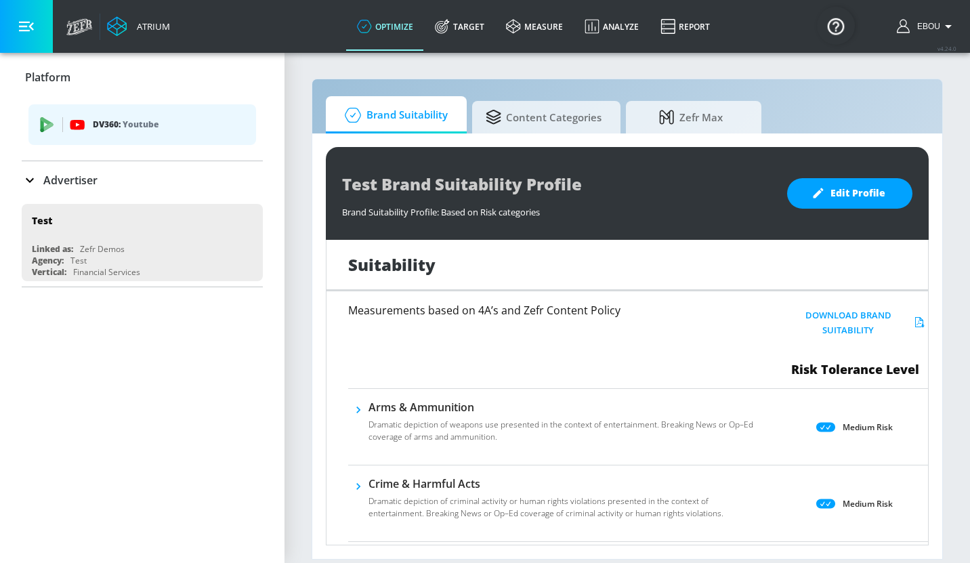
click at [119, 125] on p "DV360: Youtube" at bounding box center [169, 124] width 152 height 15
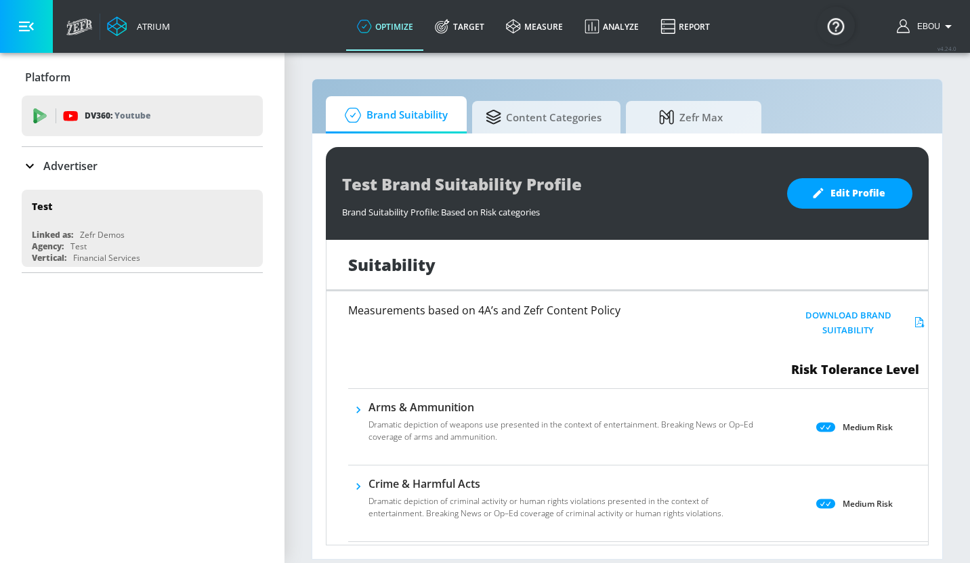
click at [119, 125] on div "DV360: Youtube" at bounding box center [142, 116] width 241 height 41
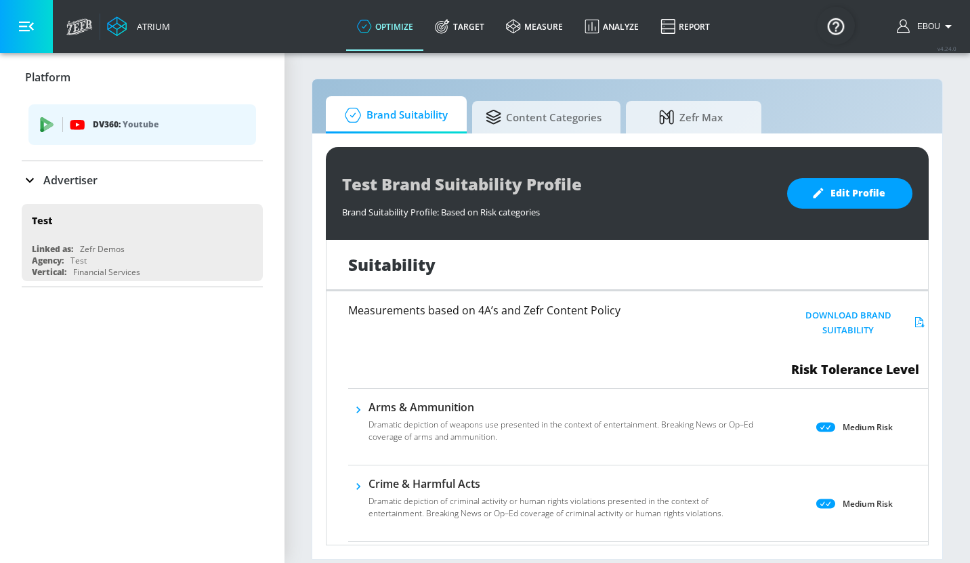
click at [35, 180] on icon at bounding box center [30, 180] width 16 height 16
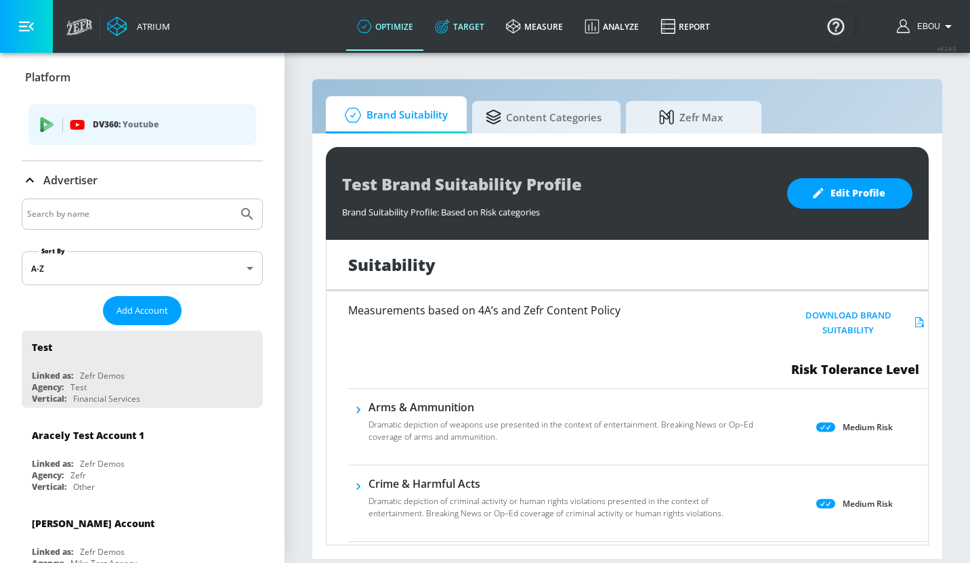
click at [480, 26] on link "Target" at bounding box center [459, 26] width 71 height 49
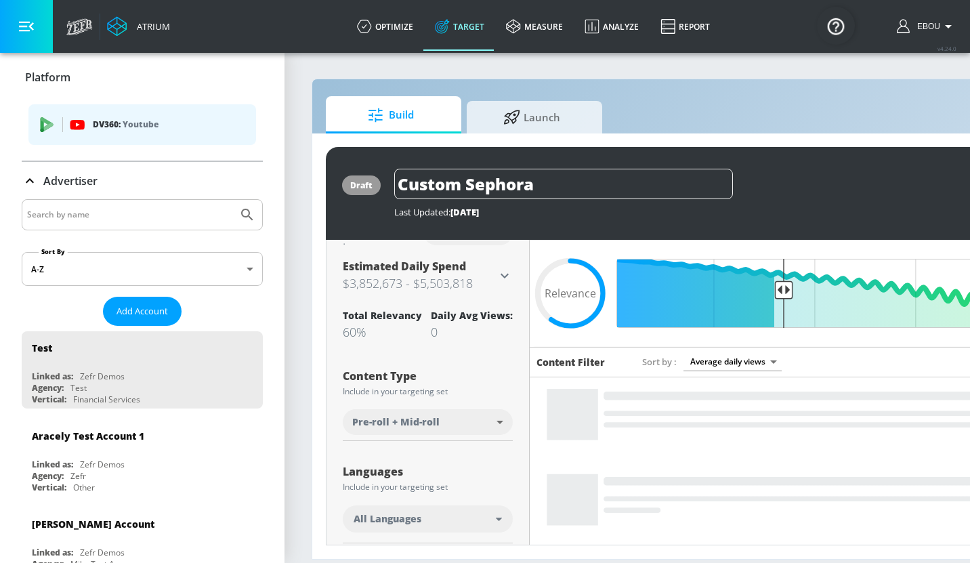
scroll to position [50, 0]
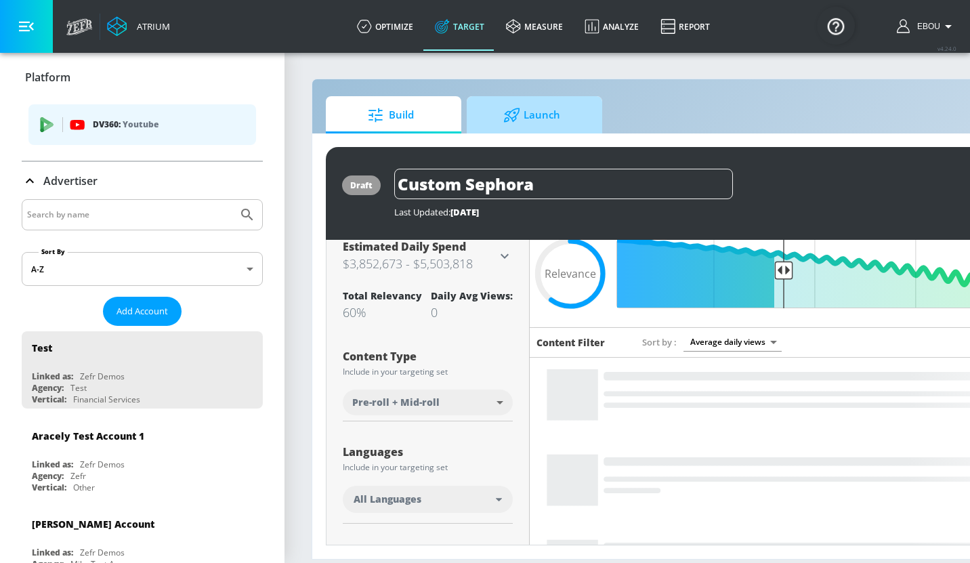
click at [564, 124] on span "Launch" at bounding box center [531, 115] width 103 height 33
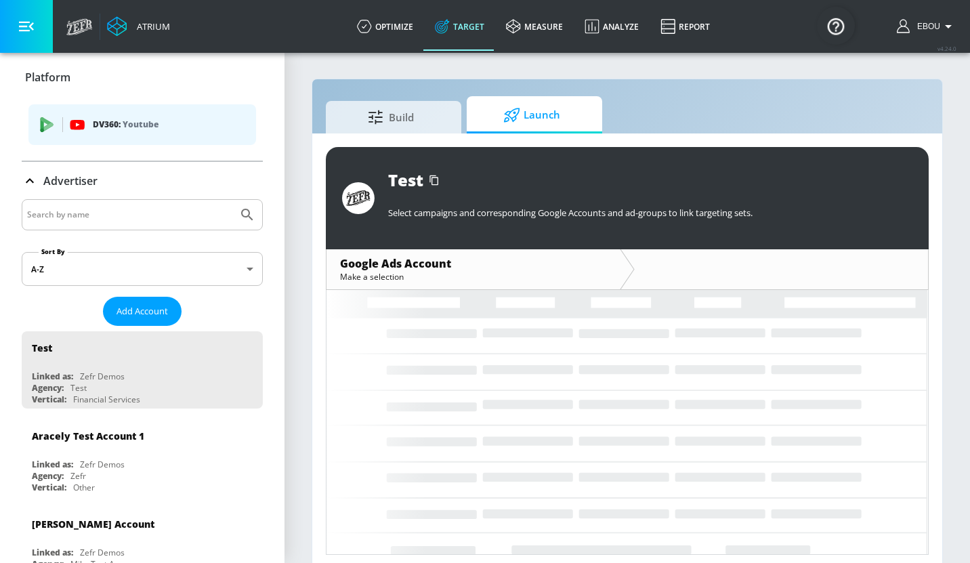
click at [130, 127] on p "Youtube" at bounding box center [141, 124] width 36 height 14
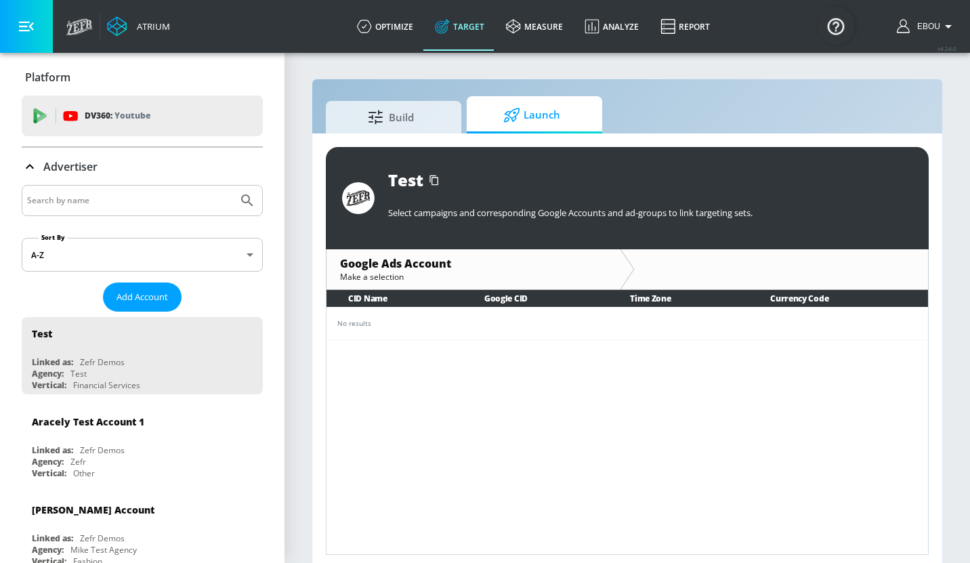
click at [130, 127] on div "DV360: Youtube" at bounding box center [142, 116] width 241 height 41
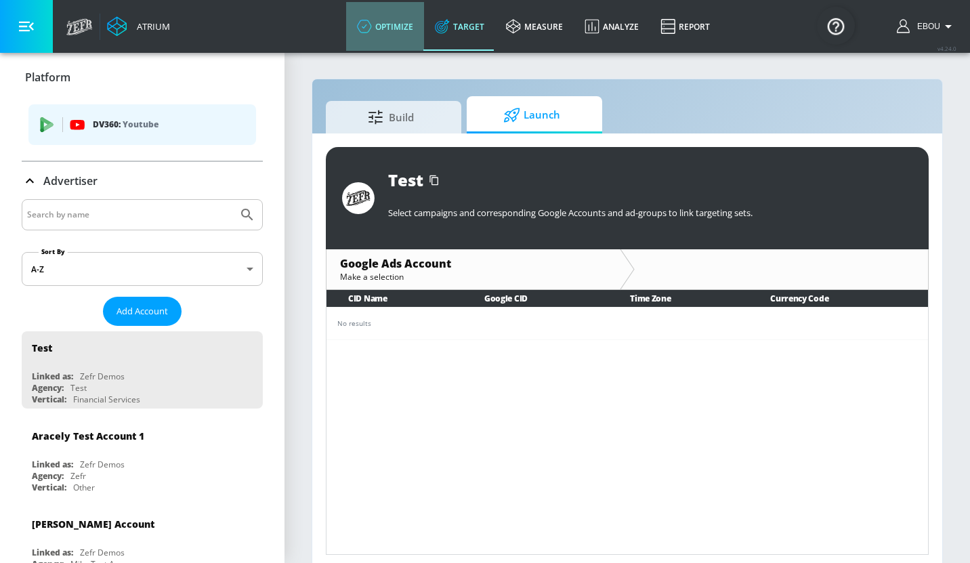
click at [387, 24] on link "optimize" at bounding box center [385, 26] width 78 height 49
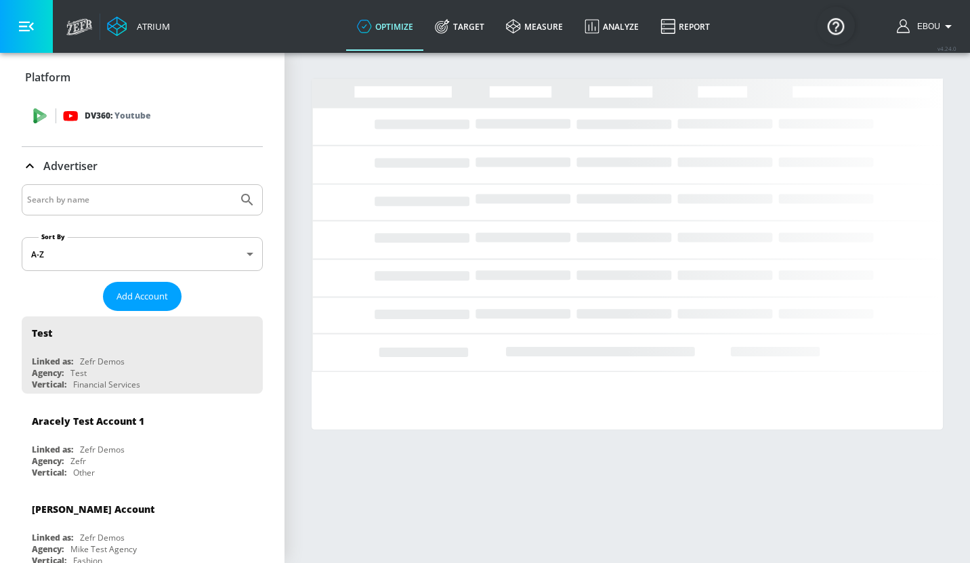
click at [141, 125] on div "DV360: Youtube" at bounding box center [142, 116] width 241 height 41
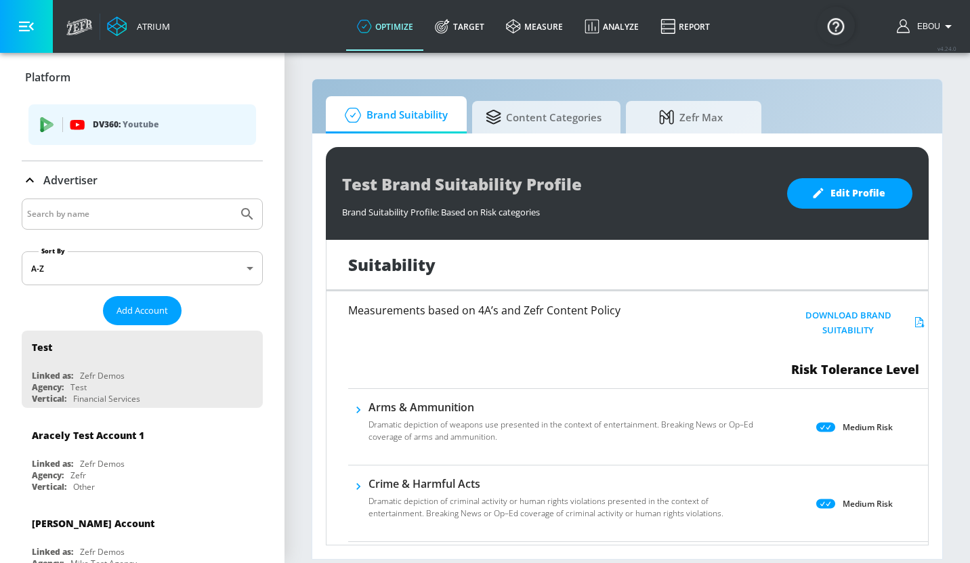
click at [28, 34] on button "button" at bounding box center [26, 26] width 53 height 53
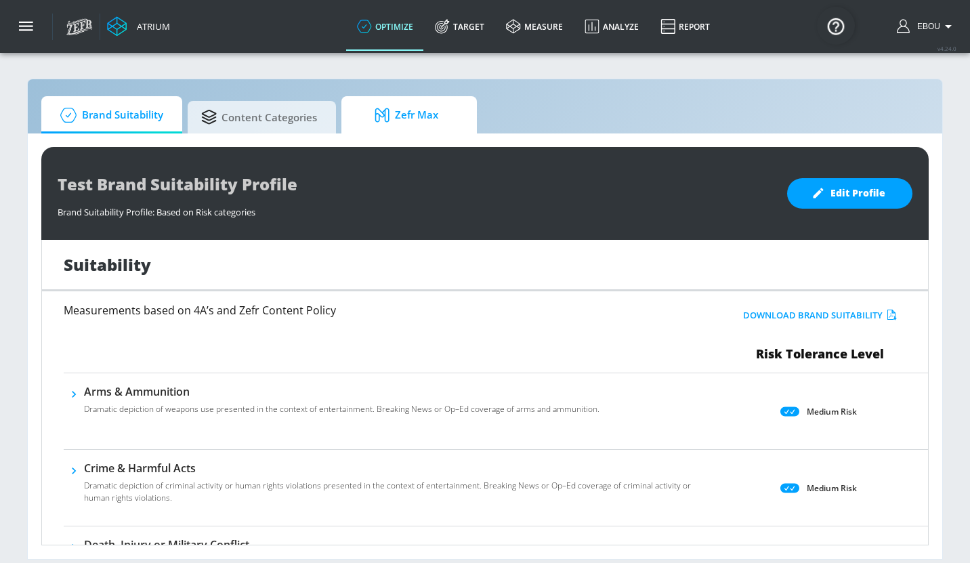
click at [422, 121] on span "Zefr Max" at bounding box center [406, 115] width 103 height 33
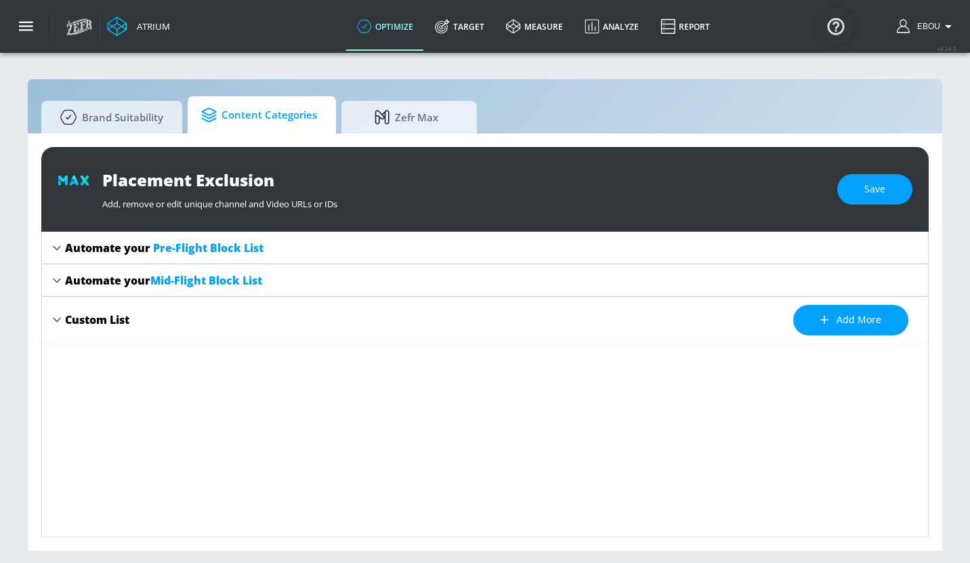
click at [306, 121] on span "Content Categories" at bounding box center [259, 115] width 116 height 33
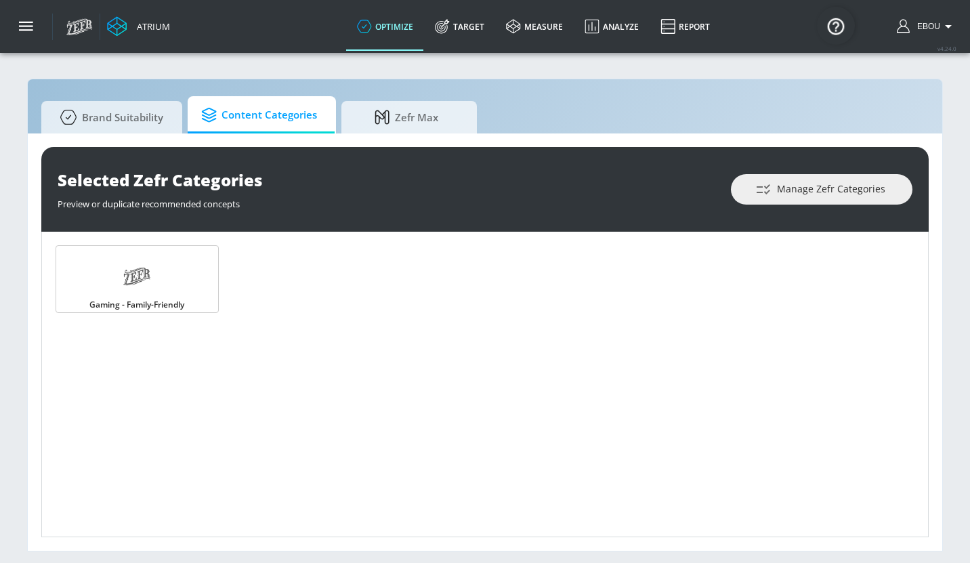
click at [943, 31] on icon "button" at bounding box center [948, 26] width 16 height 16
click at [887, 67] on div "Logout" at bounding box center [898, 63] width 114 height 16
